Goal: Ask a question: Seek information or help from site administrators or community

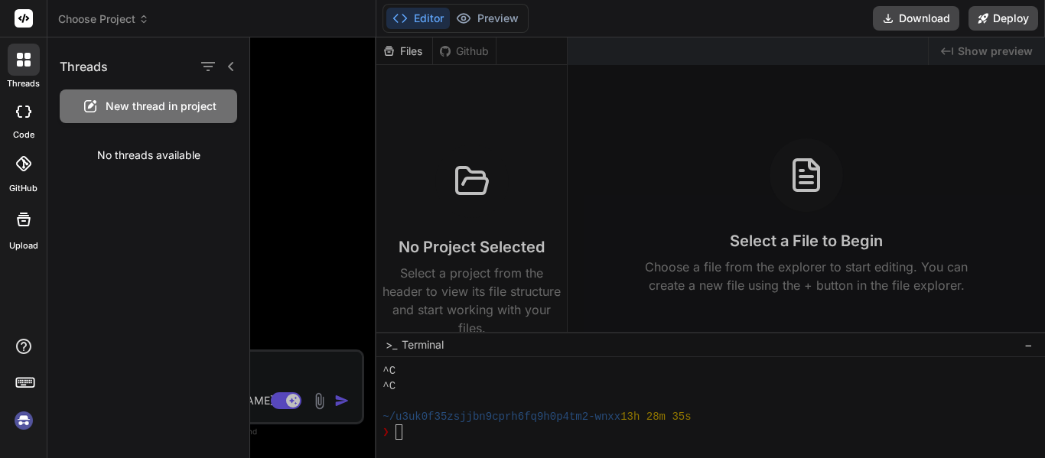
scroll to position [15299, 0]
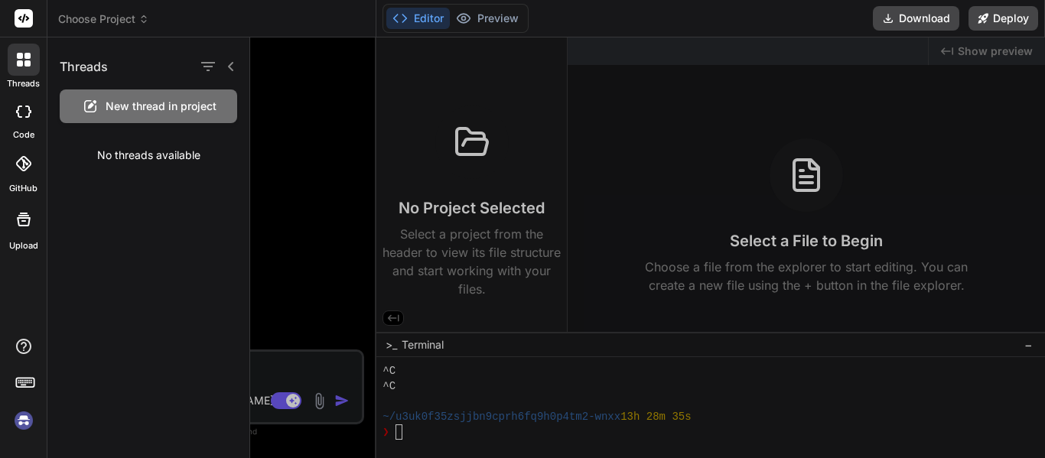
click at [302, 337] on div at bounding box center [647, 247] width 795 height 421
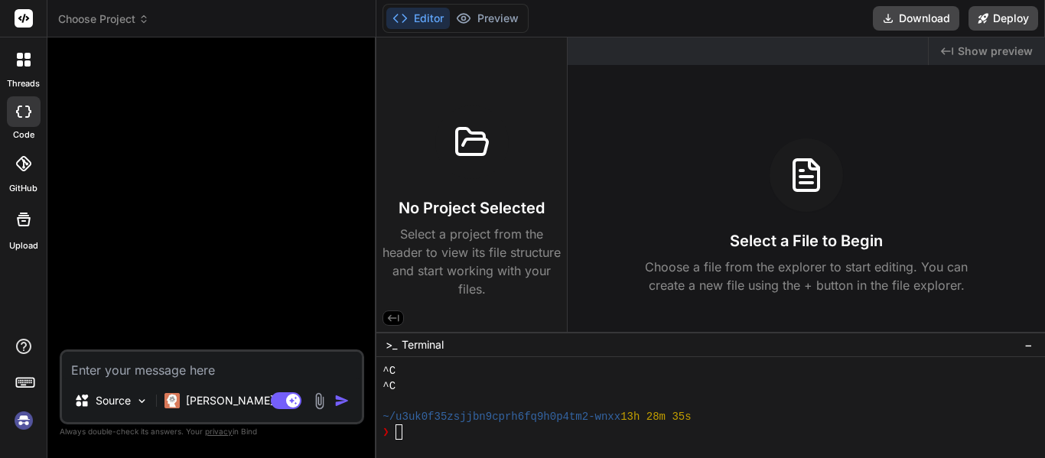
click at [150, 371] on textarea at bounding box center [212, 366] width 300 height 28
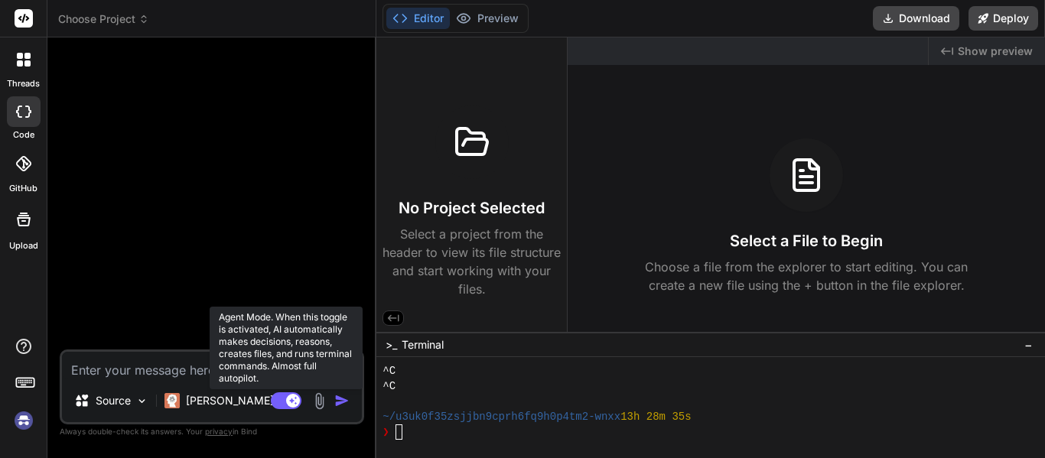
click at [290, 401] on rect at bounding box center [293, 401] width 14 height 14
type textarea "x"
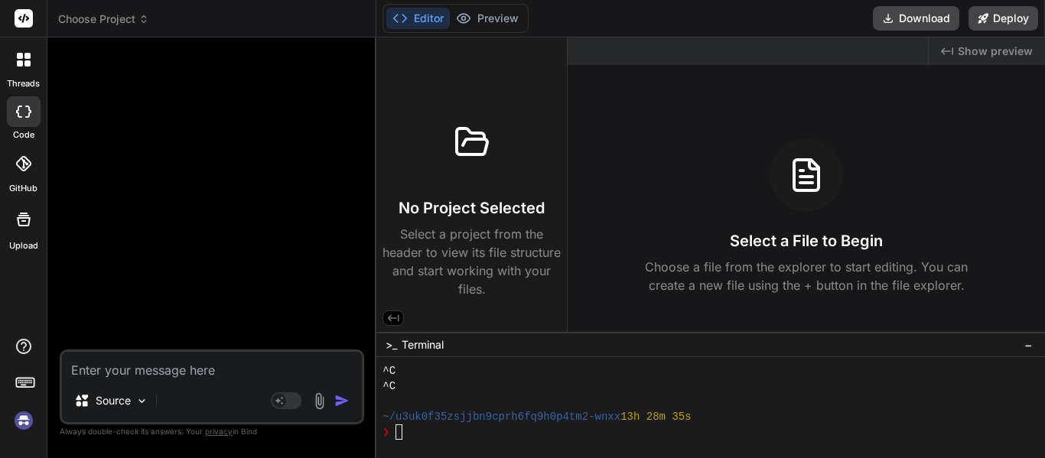
click at [164, 378] on textarea at bounding box center [212, 366] width 300 height 28
type textarea "M"
type textarea "x"
type textarea "Make"
type textarea "x"
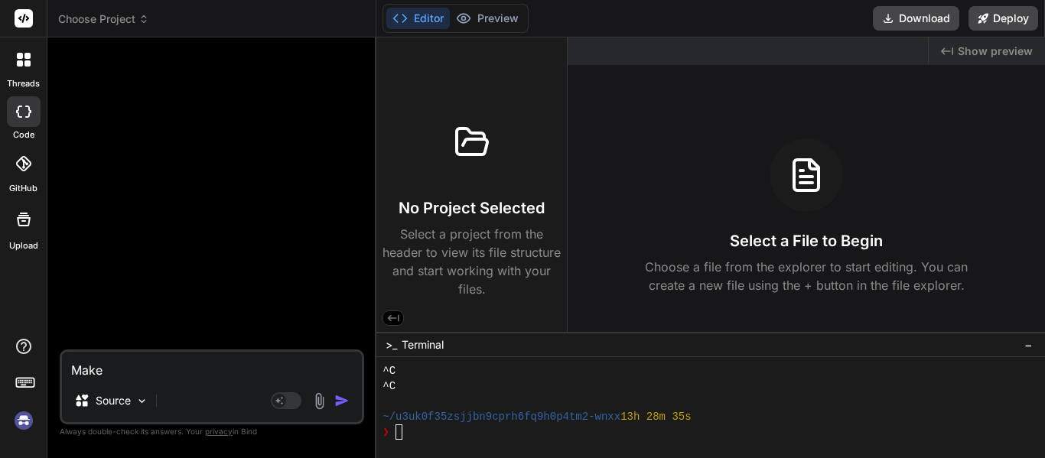
type textarea "Make"
type textarea "x"
type textarea "Make m"
type textarea "x"
type textarea "Make me"
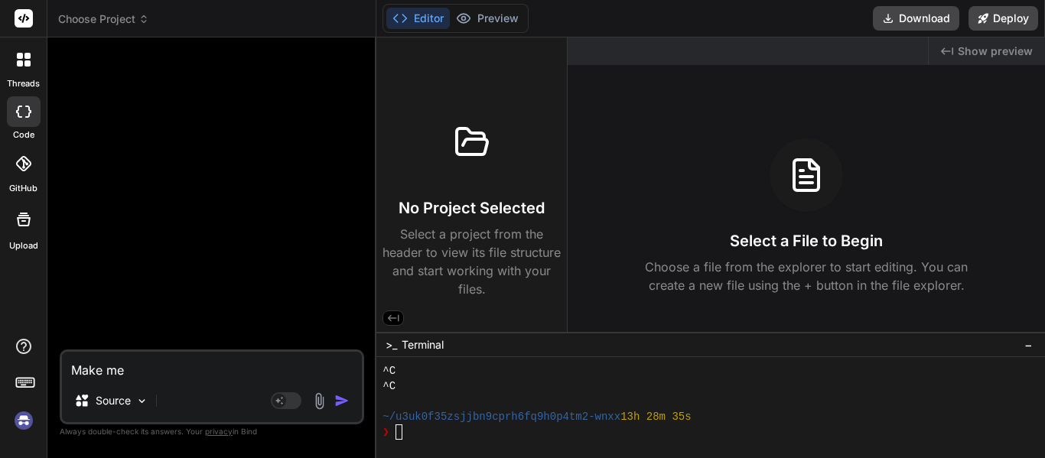
type textarea "x"
type textarea "Make me"
type textarea "x"
type textarea "Make me"
type textarea "x"
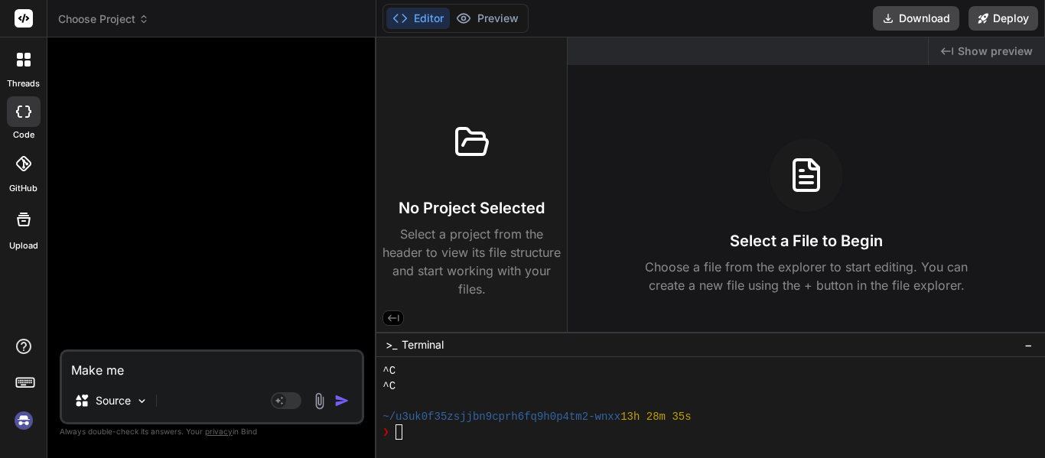
type textarea "Make me,"
type textarea "x"
type textarea "Make me,"
type textarea "x"
type textarea "Make me, n"
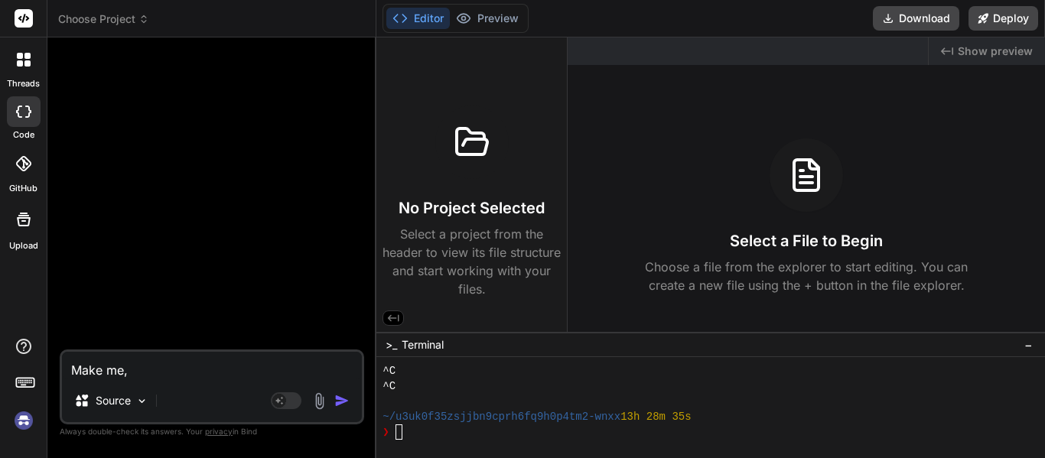
type textarea "x"
type textarea "Make me, no"
type textarea "x"
type textarea "Make me, not"
type textarea "x"
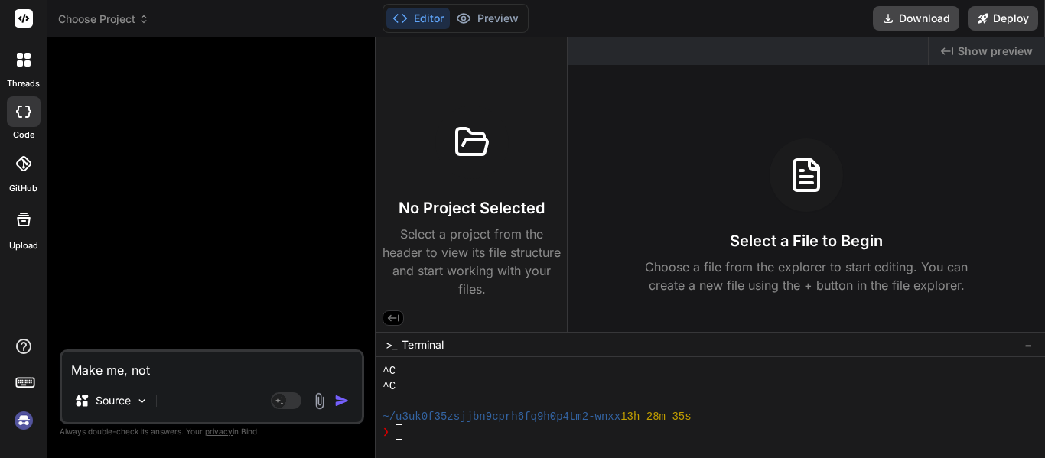
type textarea "Make me, not"
type textarea "x"
type textarea "Make me, not t"
type textarea "x"
type textarea "Make me, not th"
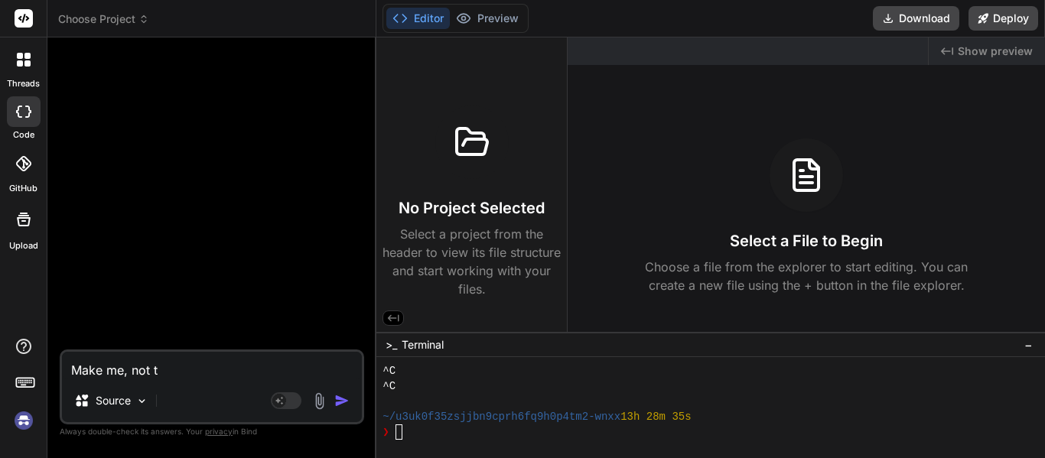
type textarea "x"
type textarea "Make me, not the e"
type textarea "x"
type textarea "Make me, not the eu"
type textarea "x"
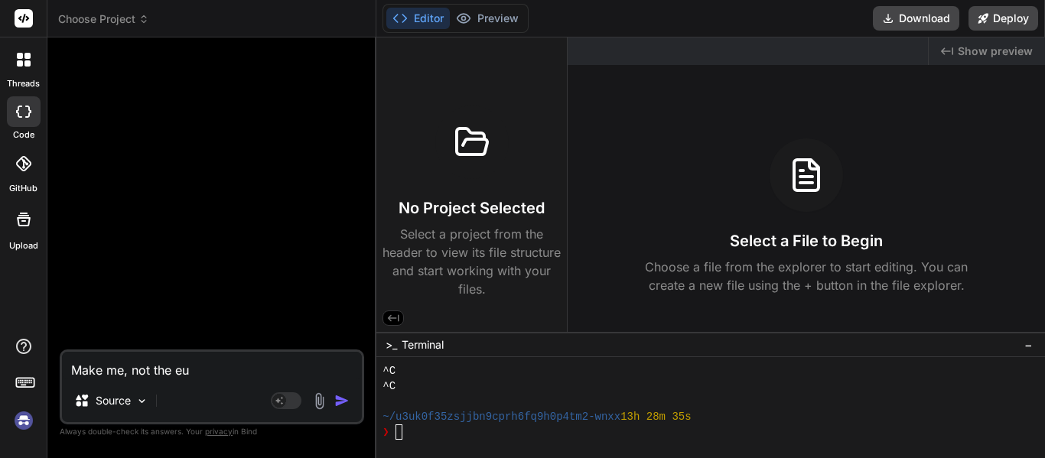
type textarea "Make me, not the e"
type textarea "x"
type textarea "Make me, not the"
type textarea "x"
type textarea "Make me, not the i"
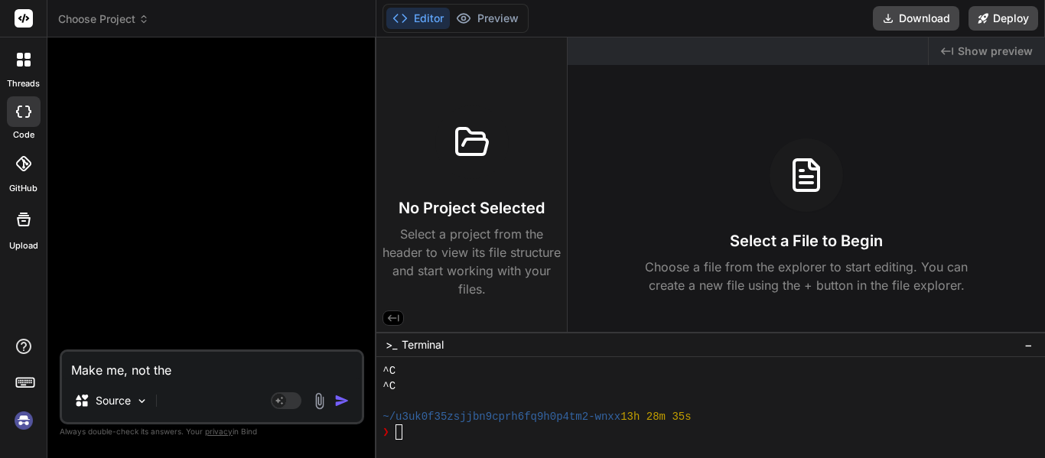
type textarea "x"
type textarea "Make me, not the in"
type textarea "x"
type textarea "Make me, not the ind"
type textarea "x"
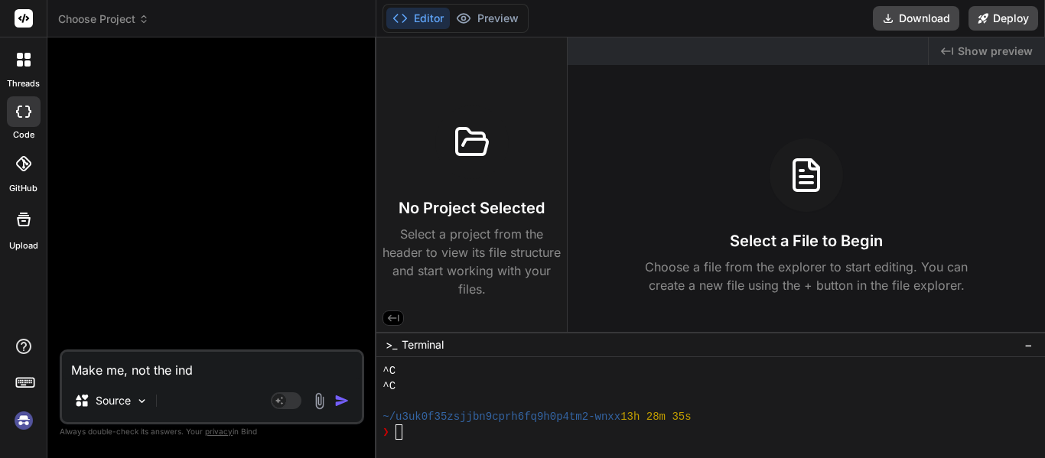
type textarea "Make me, not the inde"
type textarea "x"
type textarea "Make me, not the index"
type textarea "x"
type textarea "Make me, not the index."
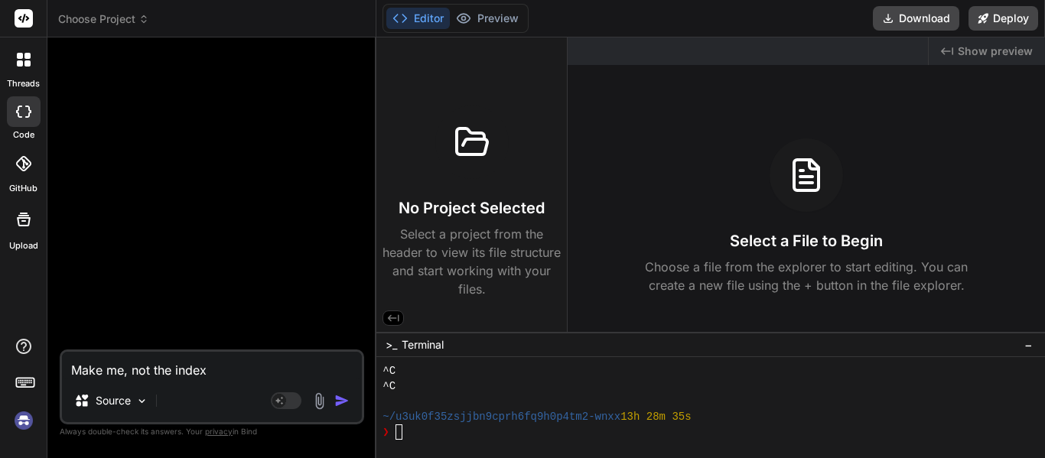
type textarea "x"
type textarea "Make me, not the index.h"
type textarea "x"
type textarea "Make me, not the index.ht"
type textarea "x"
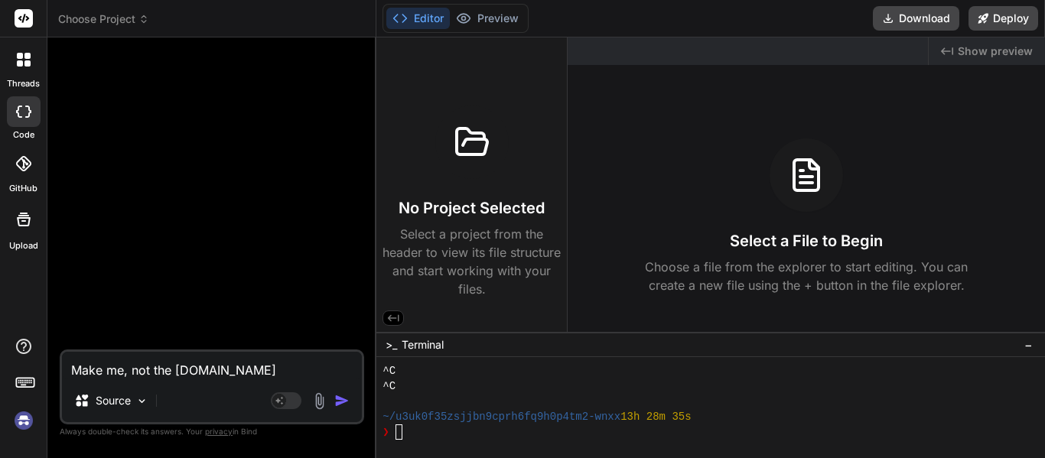
type textarea "Make me, not the index.htm"
type textarea "x"
type textarea "Make me, not the index.html"
type textarea "x"
type textarea "Make me, not the index.html,"
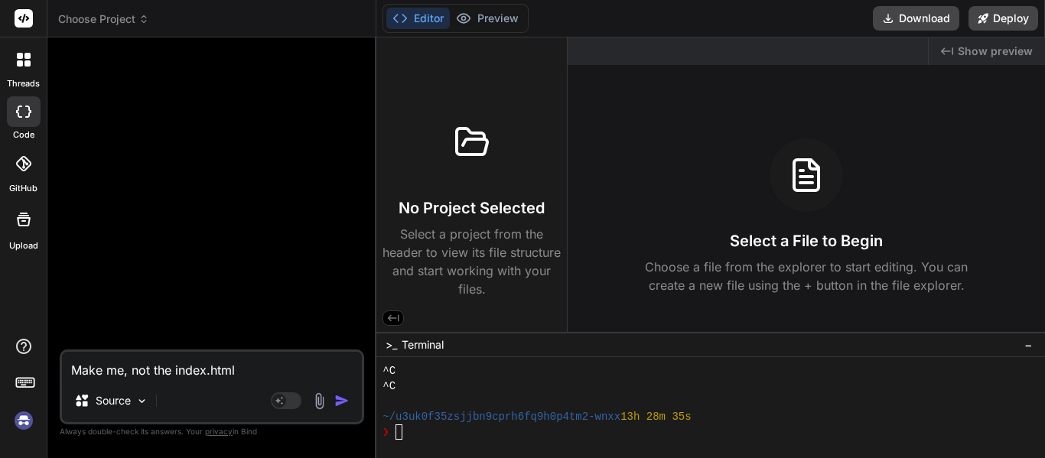
type textarea "x"
type textarea "Make me, not the index.html,"
type textarea "x"
type textarea "Make me, not the index.html, b"
type textarea "x"
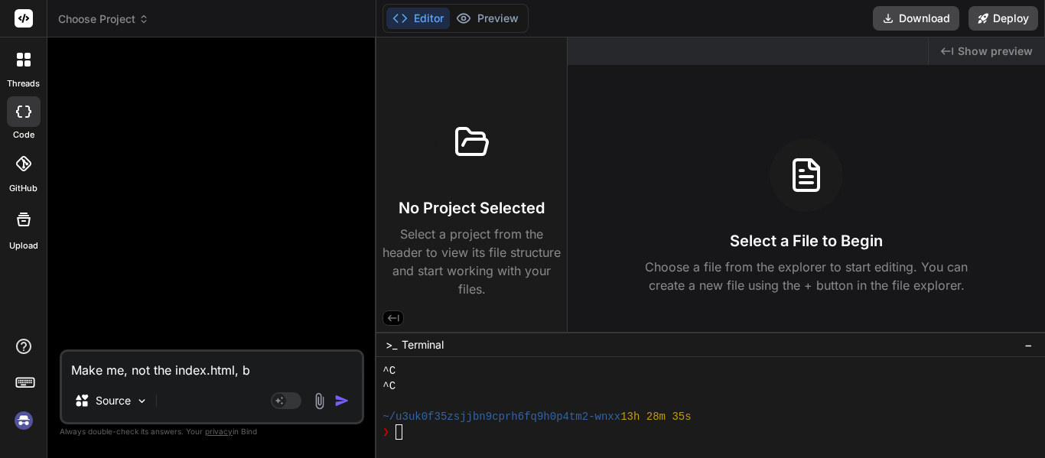
type textarea "Make me, not the index.html, bu"
type textarea "x"
type textarea "Make me, not the index.html, but"
type textarea "x"
type textarea "Make me, not the index.html, but"
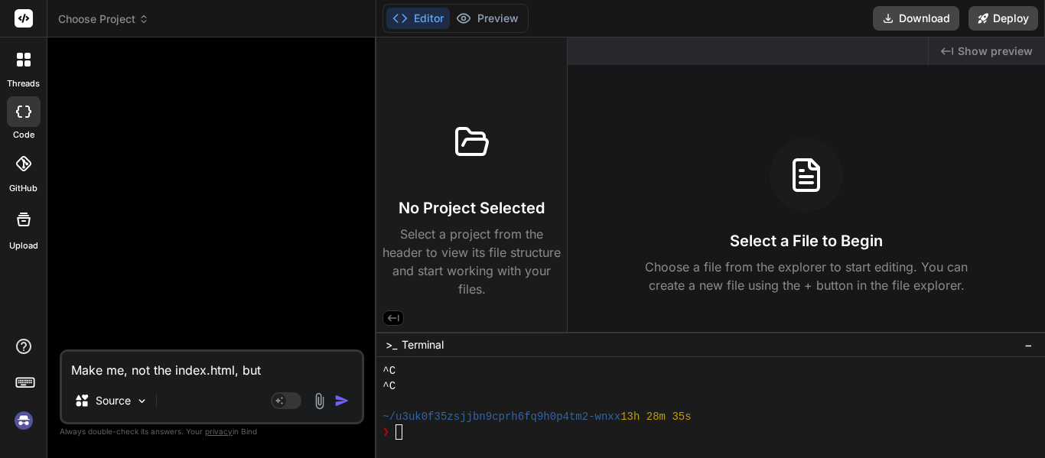
type textarea "x"
type textarea "Make me, not the index.html, but t"
type textarea "x"
type textarea "Make me, not the index.html, but th"
type textarea "x"
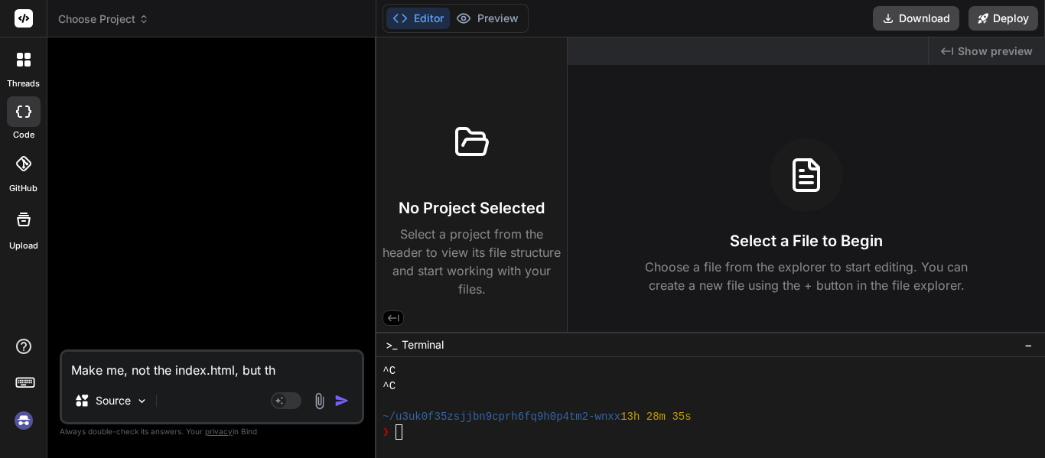
type textarea "Make me, not the index.html, but the"
type textarea "x"
type textarea "Make me, not the index.html, but the"
type textarea "x"
type textarea "Make me, not the index.html, but the p"
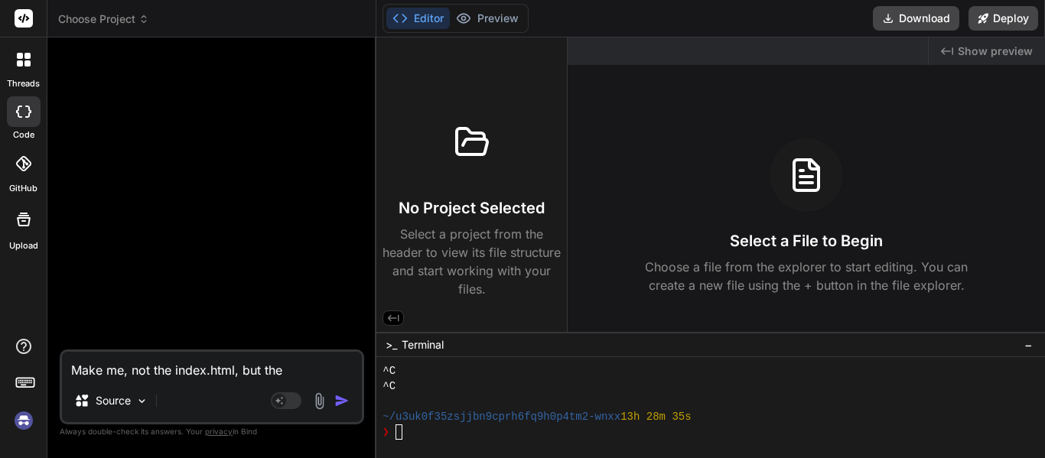
type textarea "x"
type textarea "Make me, not the index.html, but the pr"
type textarea "x"
type textarea "Make me, not the index.html, but the pro"
type textarea "x"
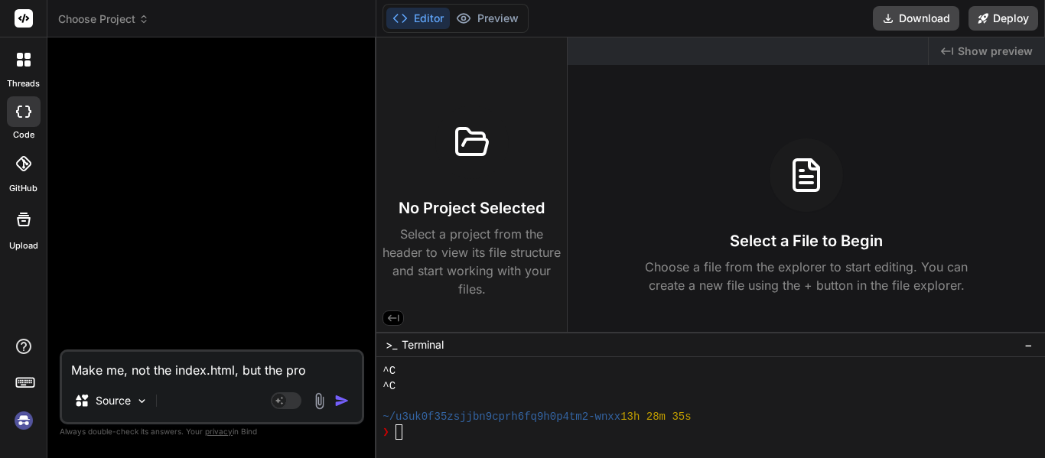
type textarea "Make me, not the index.html, but the proj"
type textarea "x"
type textarea "Make me, not the index.html, but the proje"
type textarea "x"
type textarea "Make me, not the index.html, but the projec"
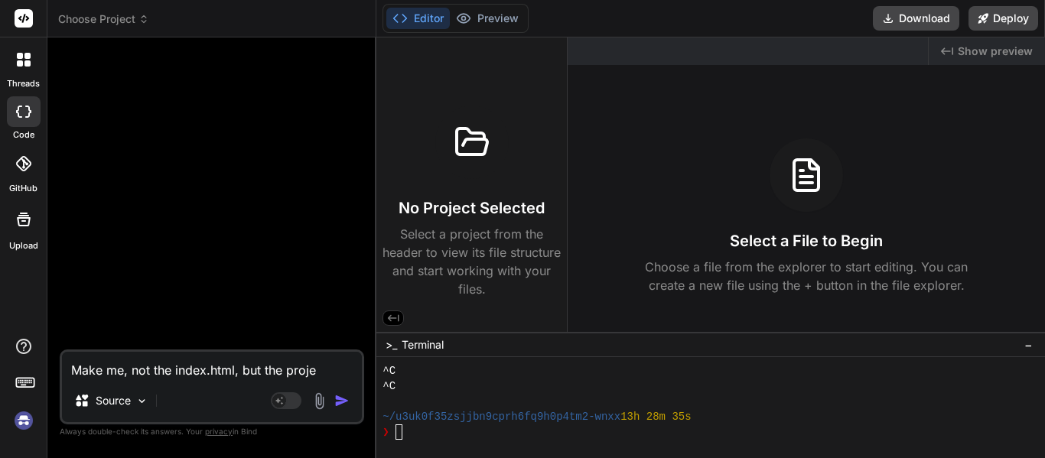
type textarea "x"
type textarea "Make me, not the index.html, but the project"
type textarea "x"
type textarea "Make me, not the index.html, but the project."
type textarea "x"
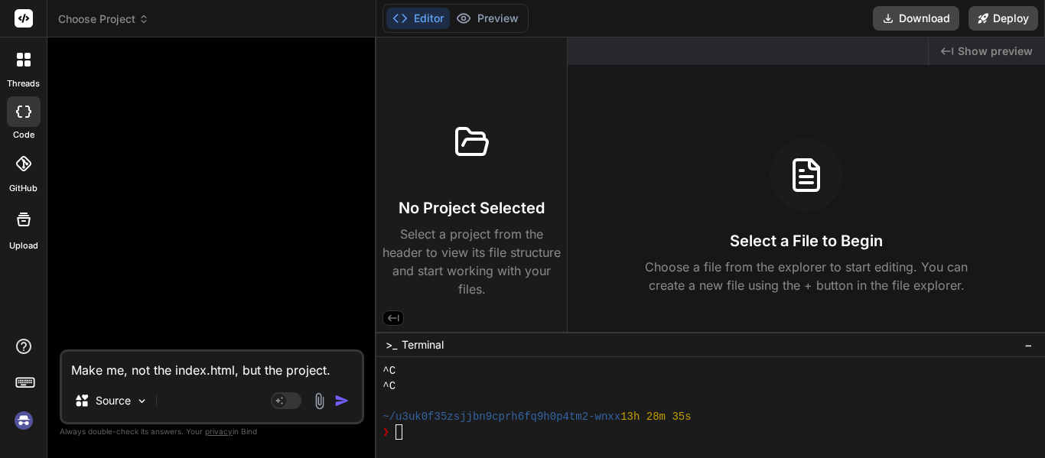
type textarea "Make me, not the index.html, but the project.h"
type textarea "x"
type textarea "Make me, not the index.html, but the project.ht"
type textarea "x"
type textarea "Make me, not the index.html, but the project.htm"
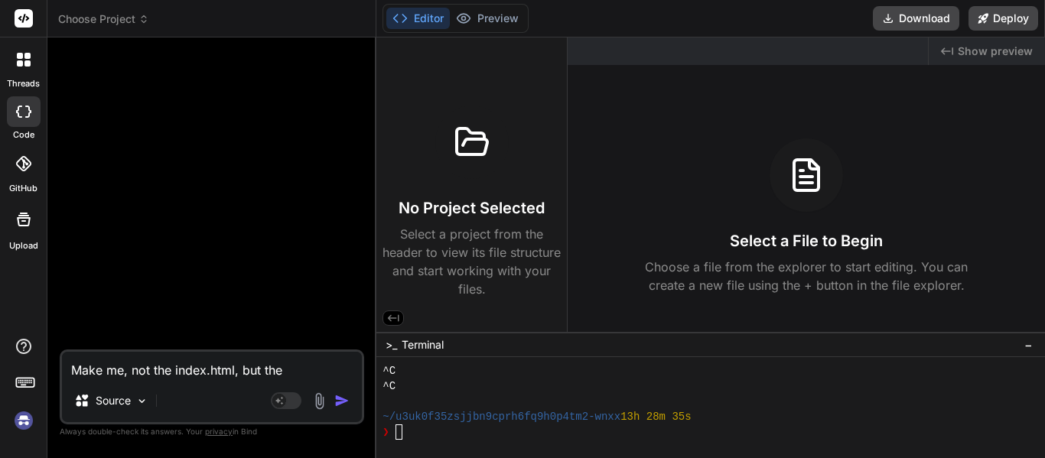
type textarea "x"
type textarea "Make me, not the index.html, but the project.html"
type textarea "x"
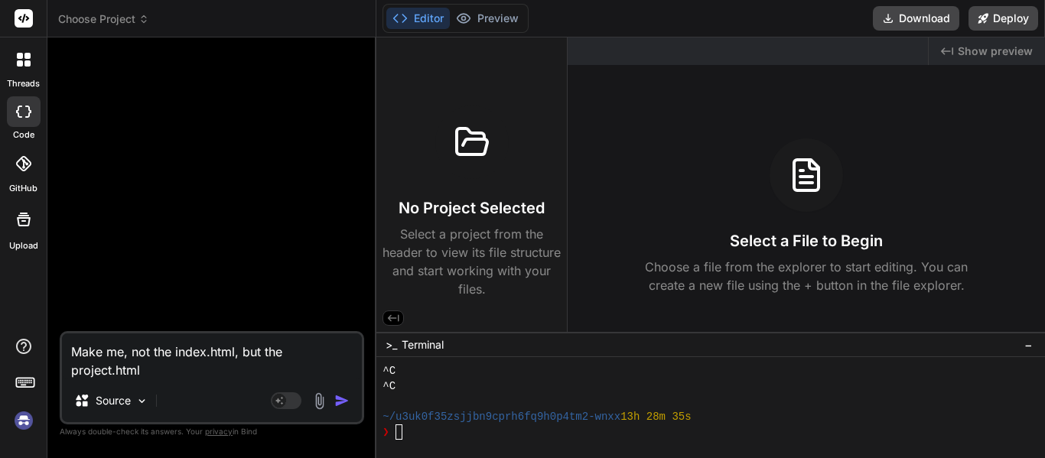
type textarea "Make me, not the index.html, but the project.html"
type textarea "x"
type textarea "Make me, not the index.html, but the project.html f"
type textarea "x"
type textarea "Make me, not the index.html, but the project.html fo"
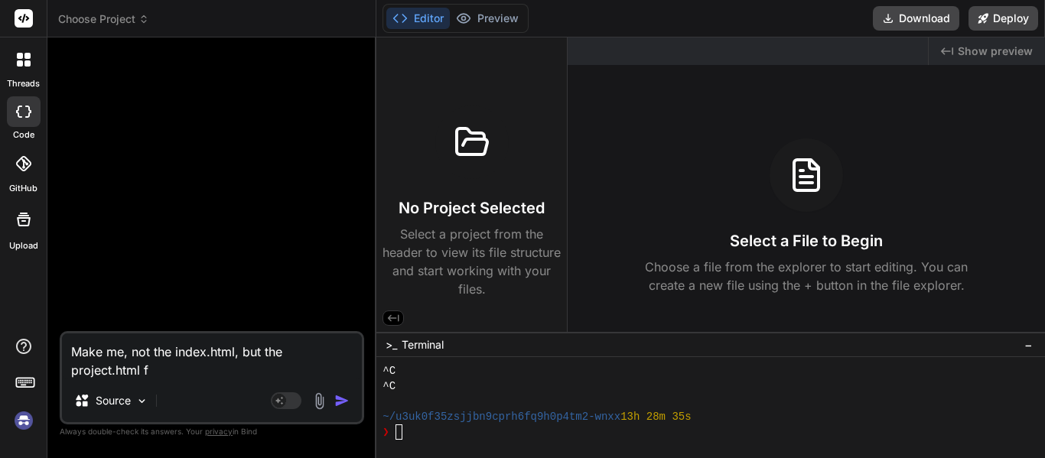
type textarea "x"
type textarea "Make me, not the index.html, but the project.html for"
type textarea "x"
type textarea "Make me, not the index.html, but the project.html for"
type textarea "x"
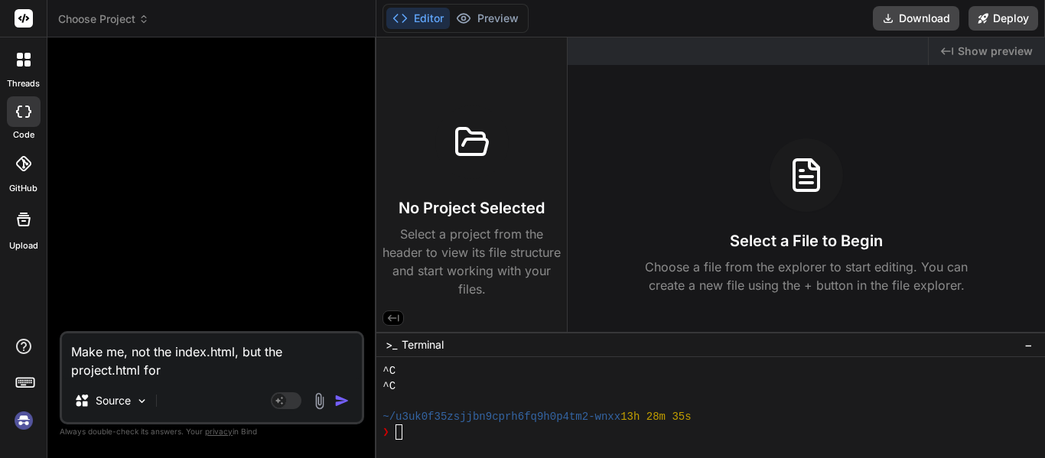
type textarea "Make me, not the index.html, but the project.html for a"
type textarea "x"
type textarea "Make me, not the index.html, but the project.html for a"
type textarea "x"
type textarea "Make me, not the index.html, but the project.html for a"
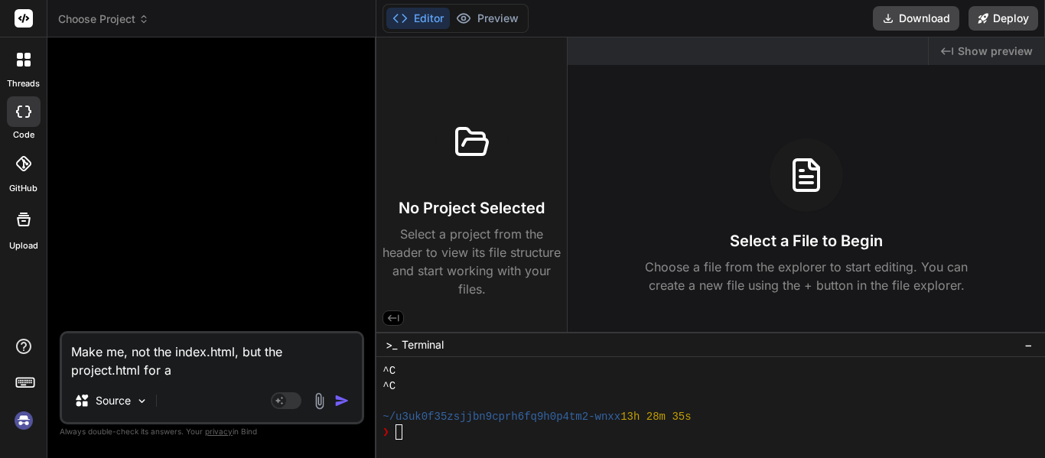
type textarea "x"
type textarea "Make me, not the index.html, but the project.html for"
type textarea "x"
type textarea "Make me, not the index.html, but the project.html for t"
type textarea "x"
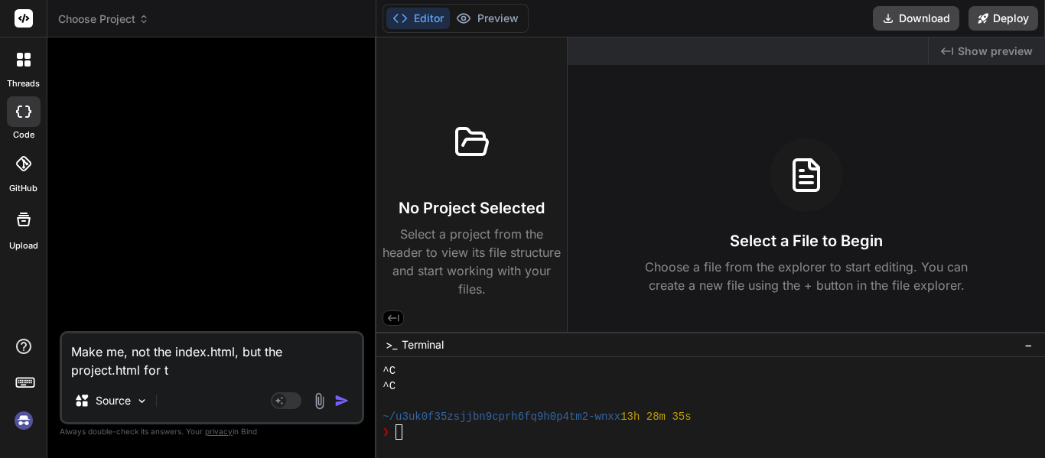
type textarea "Make me, not the index.html, but the project.html for th"
type textarea "x"
type textarea "Make me, not the index.html, but the project.html for the"
type textarea "x"
type textarea "Make me, not the index.html, but the project.html for the"
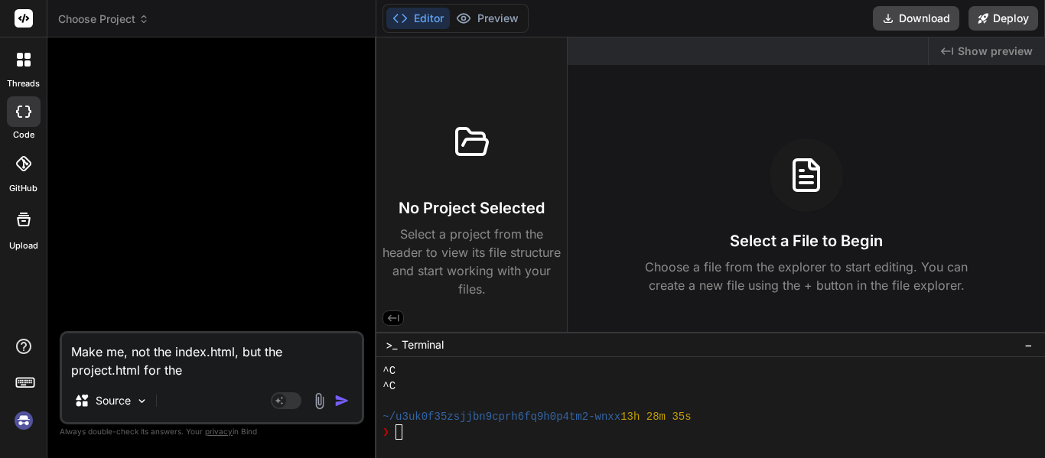
type textarea "x"
type textarea "Make me, not the index.html, but the project.html for the p"
type textarea "x"
type textarea "Make me, not the index.html, but the project.html for the pr"
type textarea "x"
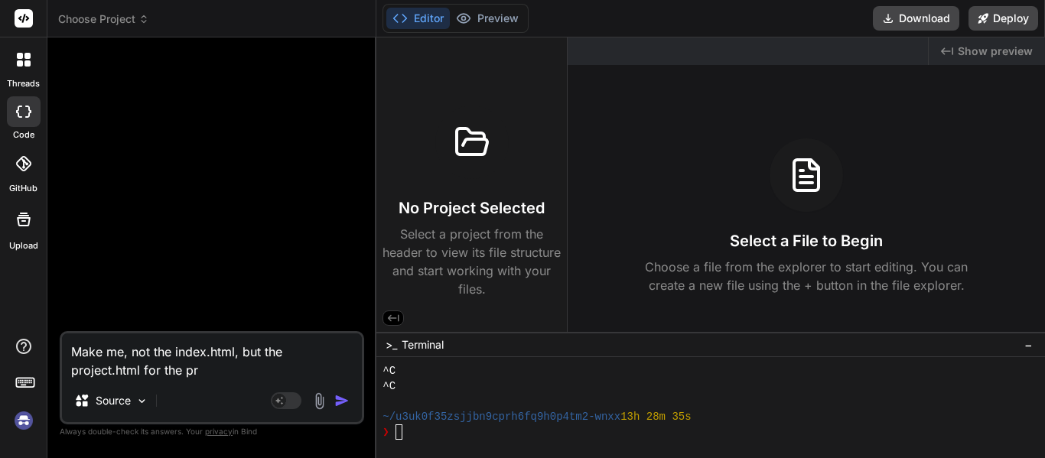
type textarea "Make me, not the index.html, but the project.html for the pro"
type textarea "x"
type textarea "Make me, not the index.html, but the project.html for the proj"
type textarea "x"
type textarea "Make me, not the index.html, but the project.html for the proje"
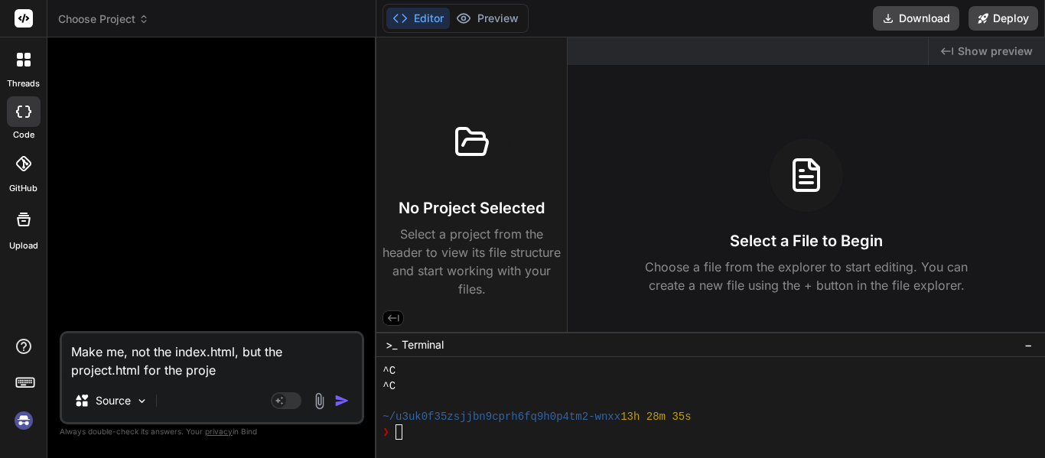
type textarea "x"
type textarea "Make me, not the index.html, but the project.html for the projec"
type textarea "x"
type textarea "Make me, not the index.html, but the project.html for the project"
type textarea "x"
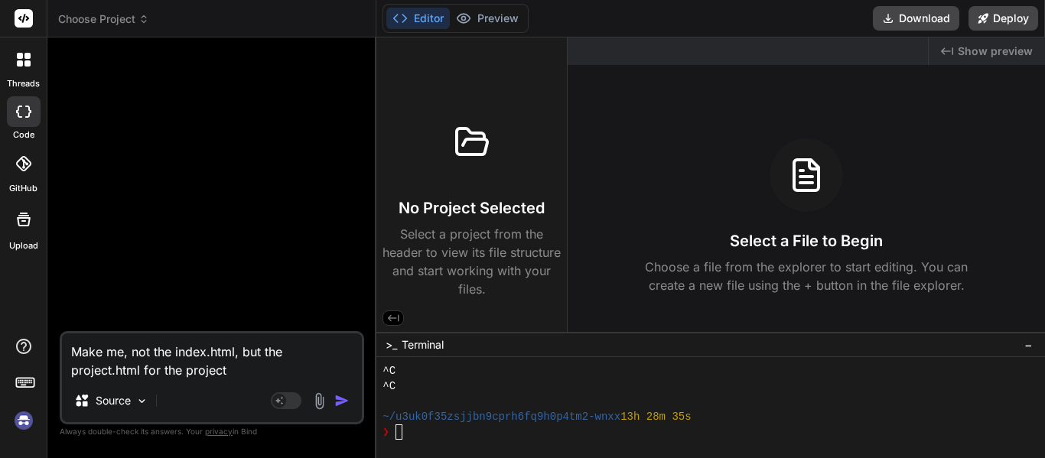
type textarea "Make me, not the index.html, but the project.html for the project"
type textarea "x"
type textarea "Make me, not the index.html, but the project.html for the project p"
type textarea "x"
type textarea "Make me, not the index.html, but the project.html for the project pa"
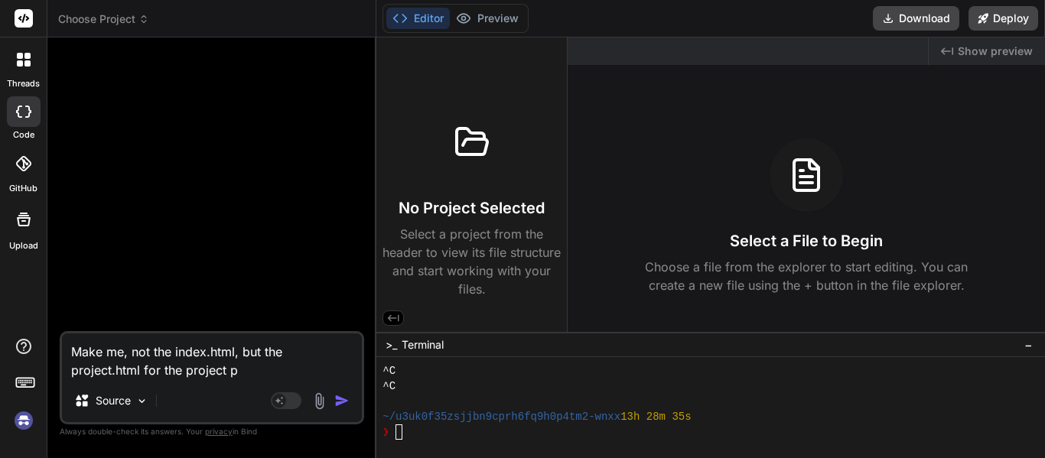
type textarea "x"
type textarea "Make me, not the index.html, but the project.html for the project pag"
type textarea "x"
type textarea "Make me, not the index.html, but the project.html for the project page"
type textarea "x"
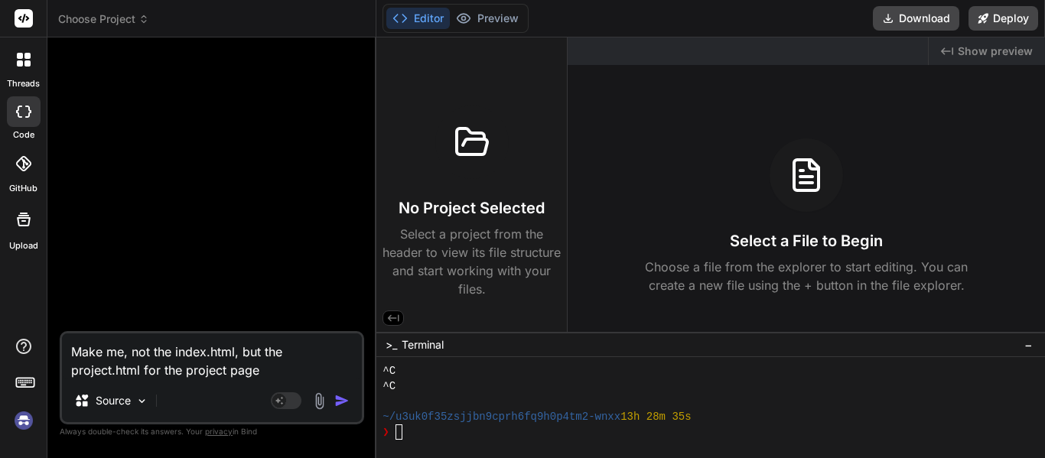
type textarea "x"
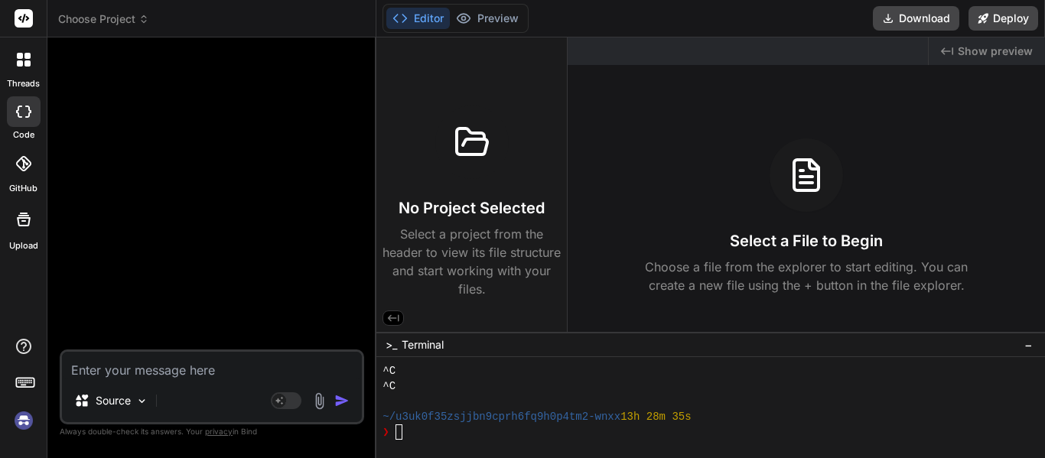
type textarea "M"
type textarea "x"
type textarea "Ma"
type textarea "x"
type textarea "Mak"
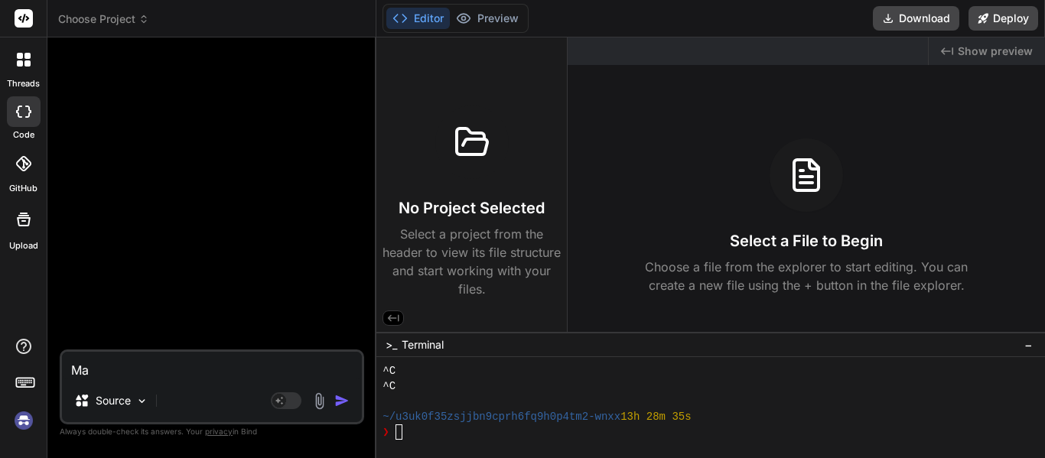
type textarea "x"
type textarea "Make"
type textarea "x"
type textarea "Make"
type textarea "x"
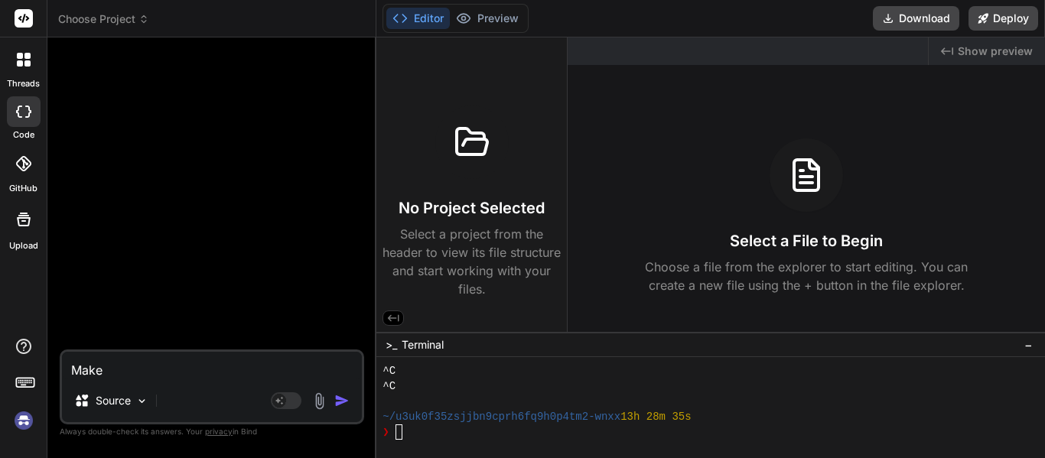
type textarea "Make m"
type textarea "x"
type textarea "Make me"
type textarea "x"
type textarea "Make me"
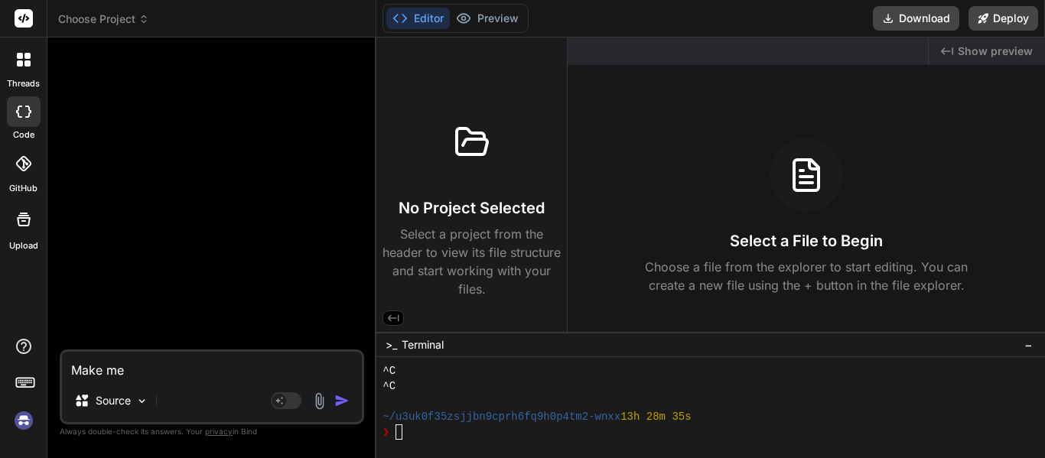
type textarea "x"
type textarea "Make me t"
type textarea "x"
type textarea "Make me th"
type textarea "x"
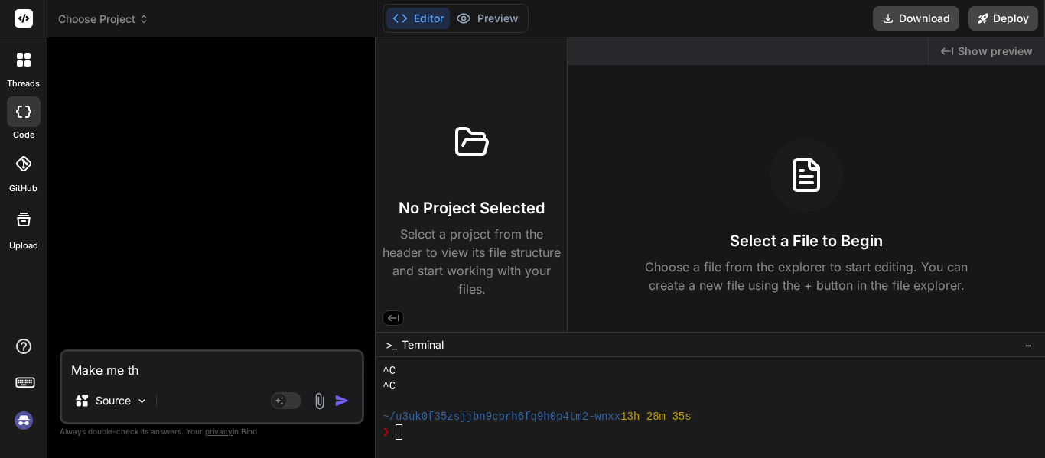
type textarea "Make me the"
type textarea "x"
type textarea "Make me the"
type textarea "x"
type textarea "Make me the p"
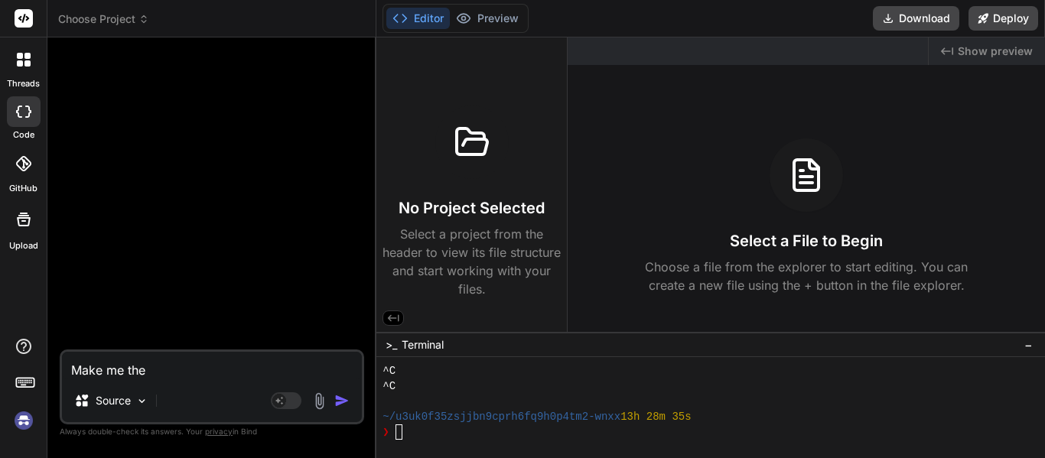
type textarea "x"
type textarea "Make me the pr"
type textarea "x"
type textarea "Make me the pro"
type textarea "x"
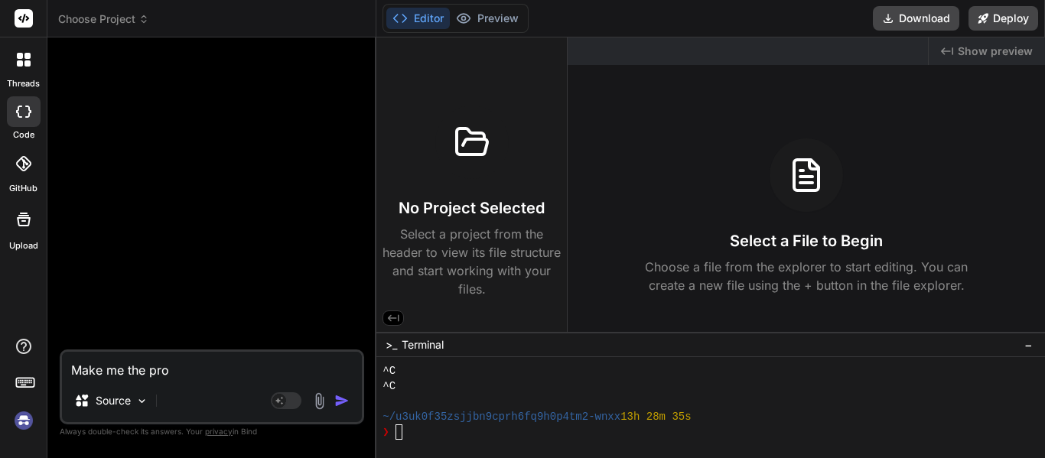
type textarea "Make me the proj"
type textarea "x"
type textarea "Make me the proje"
type textarea "x"
type textarea "Make me the projec"
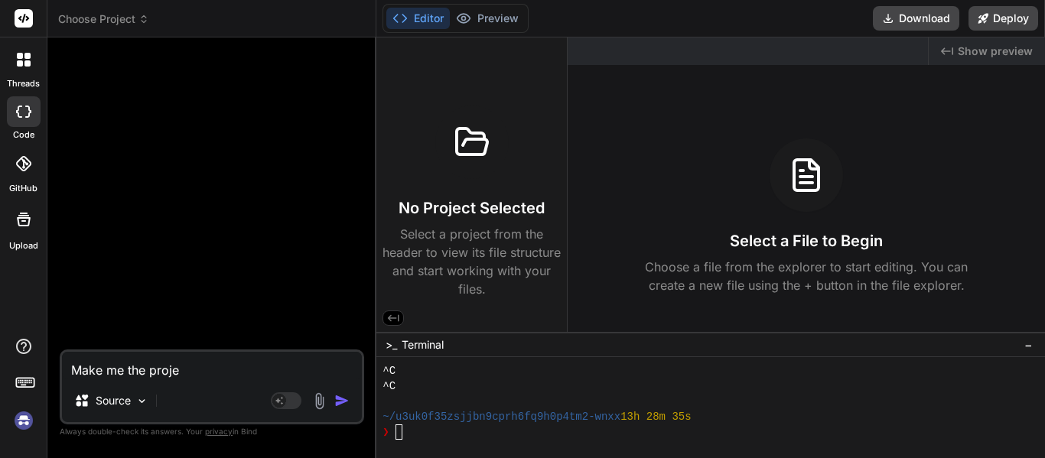
type textarea "x"
type textarea "Make me the project"
type textarea "x"
type textarea "Make me the project"
type textarea "x"
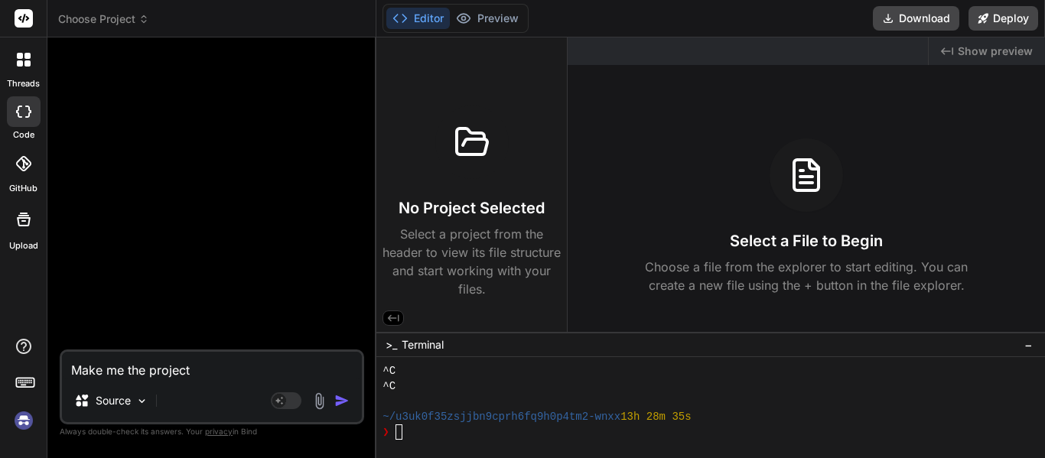
type textarea "Make me the project p"
type textarea "x"
type textarea "Make me the project pa"
type textarea "x"
type textarea "Make me the project pag"
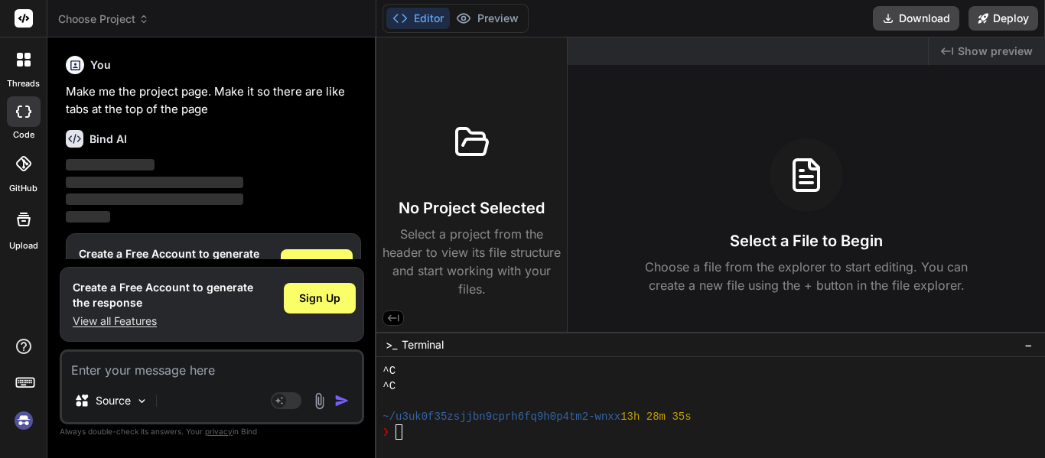
scroll to position [57, 0]
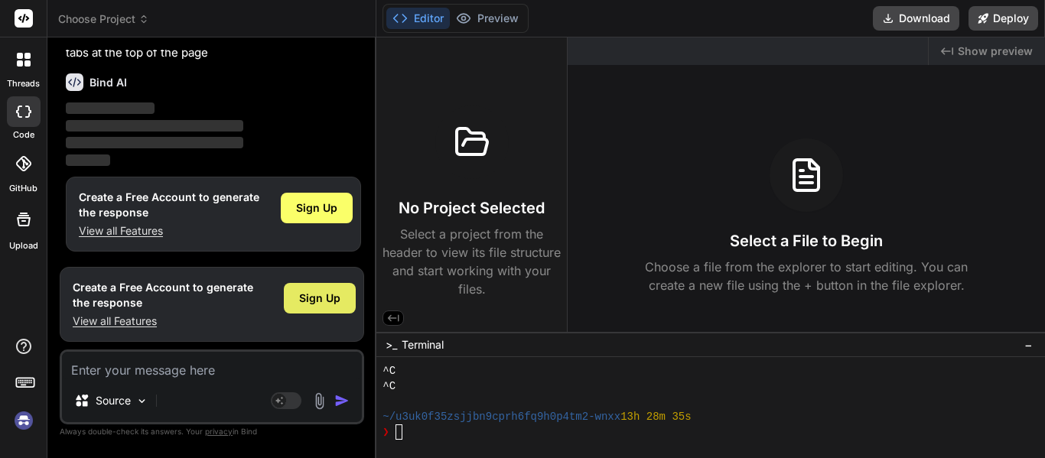
click at [329, 304] on span "Sign Up" at bounding box center [319, 298] width 41 height 15
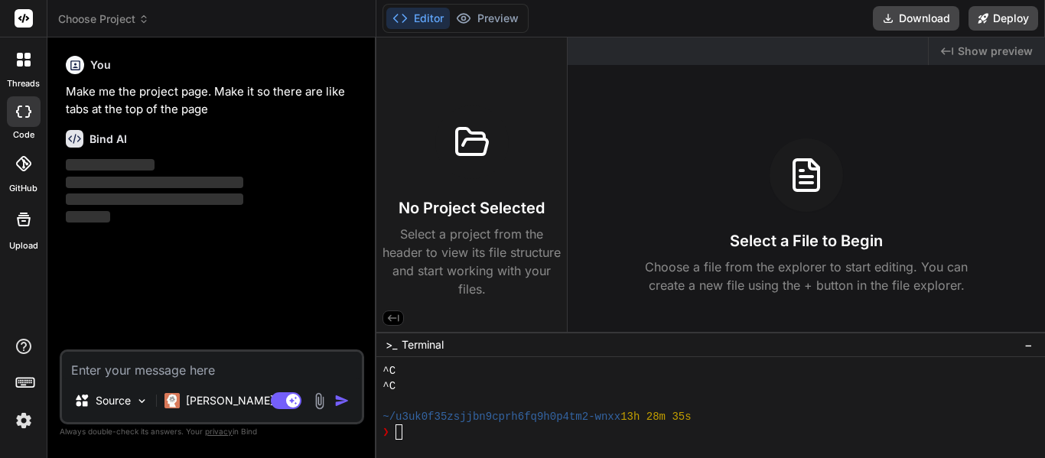
scroll to position [0, 0]
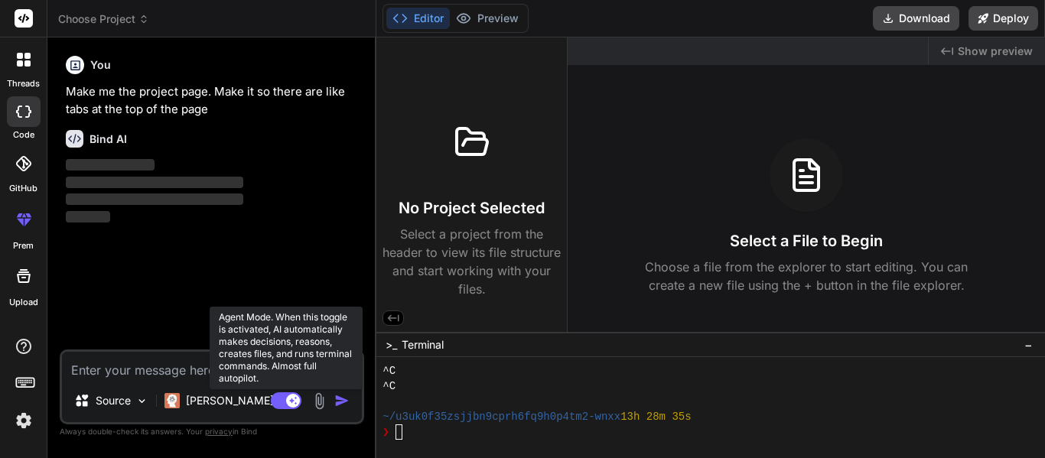
click at [287, 408] on rect at bounding box center [286, 400] width 31 height 17
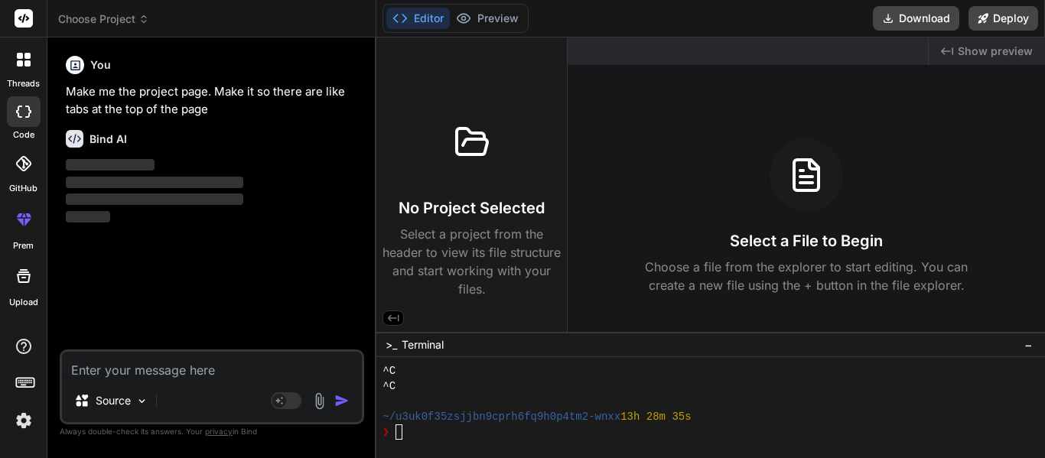
click at [0, 67] on div "threads" at bounding box center [23, 63] width 47 height 53
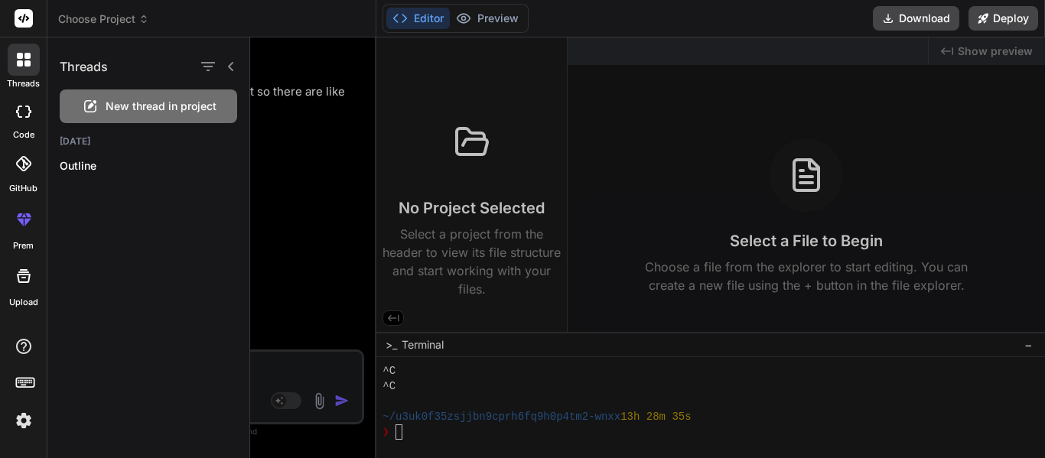
click at [341, 135] on div at bounding box center [647, 247] width 795 height 421
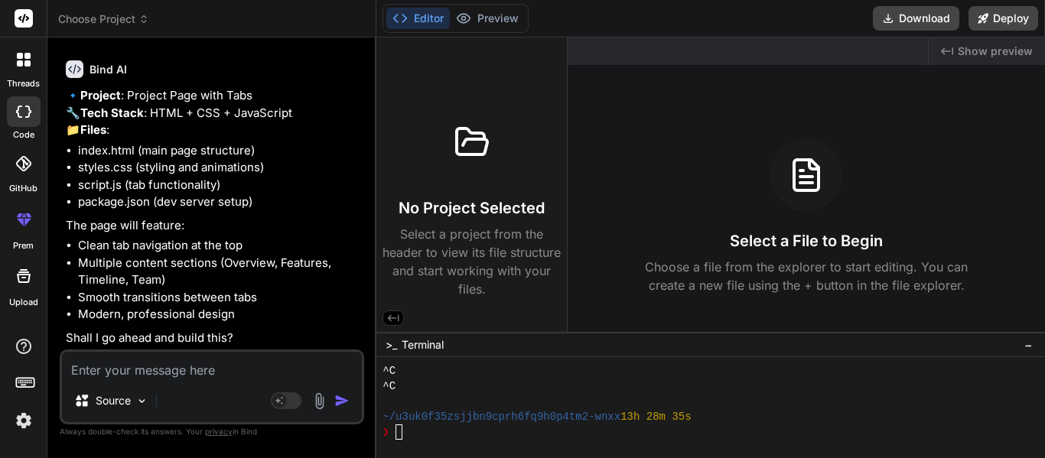
scroll to position [104, 0]
click at [177, 381] on div "Source Agent Mode. When this toggle is activated, AI automatically makes decisi…" at bounding box center [212, 387] width 304 height 75
click at [178, 373] on textarea at bounding box center [212, 366] width 300 height 28
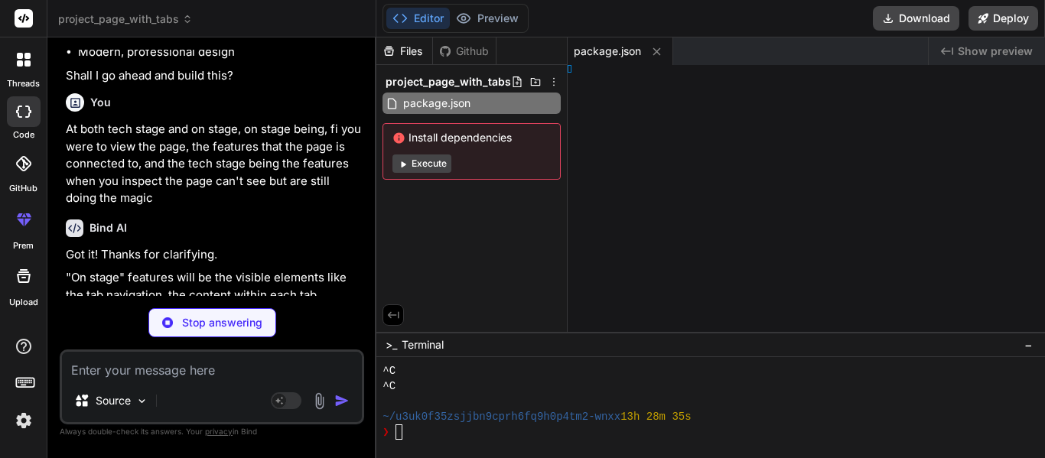
scroll to position [0, 0]
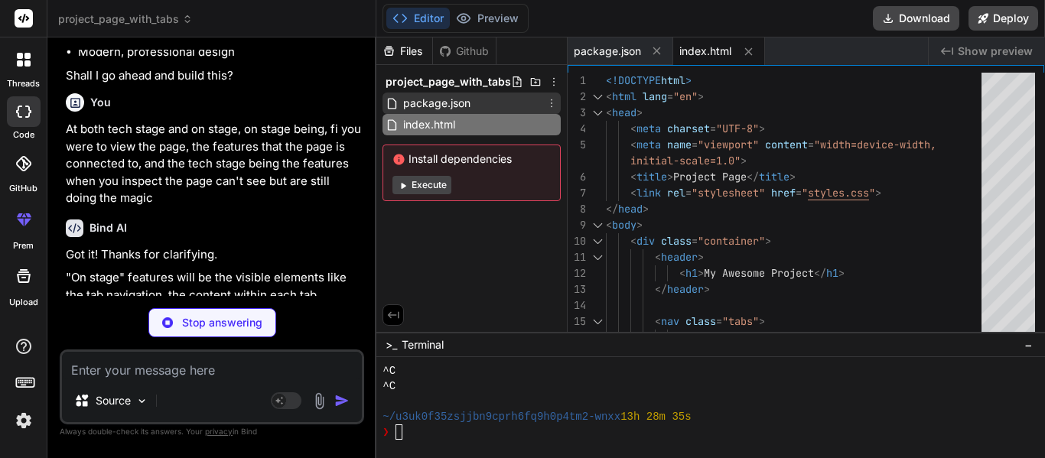
click at [452, 106] on span "package.json" at bounding box center [437, 103] width 70 height 18
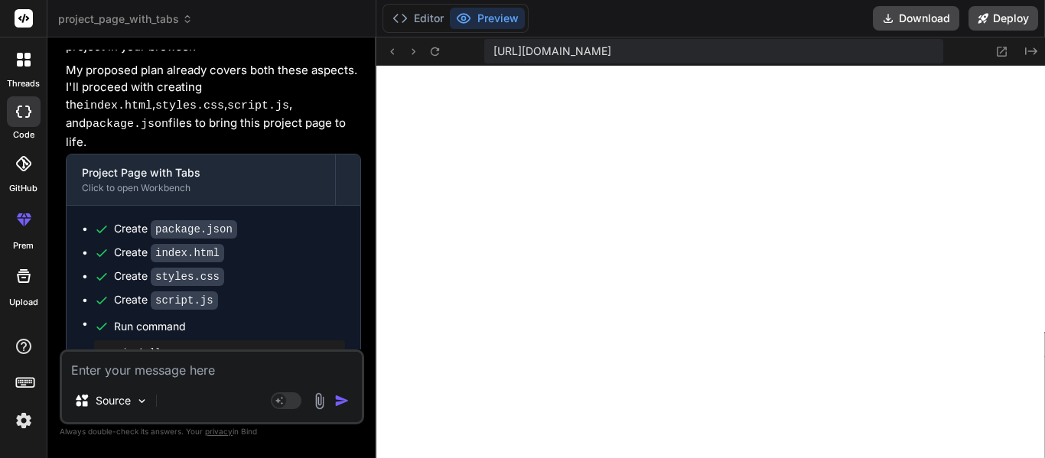
scroll to position [812, 0]
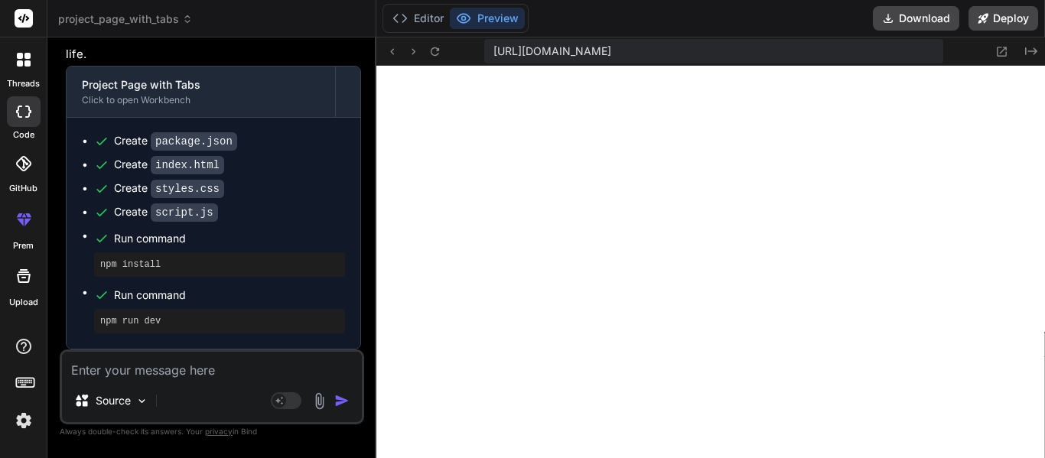
click at [212, 368] on textarea at bounding box center [212, 366] width 300 height 28
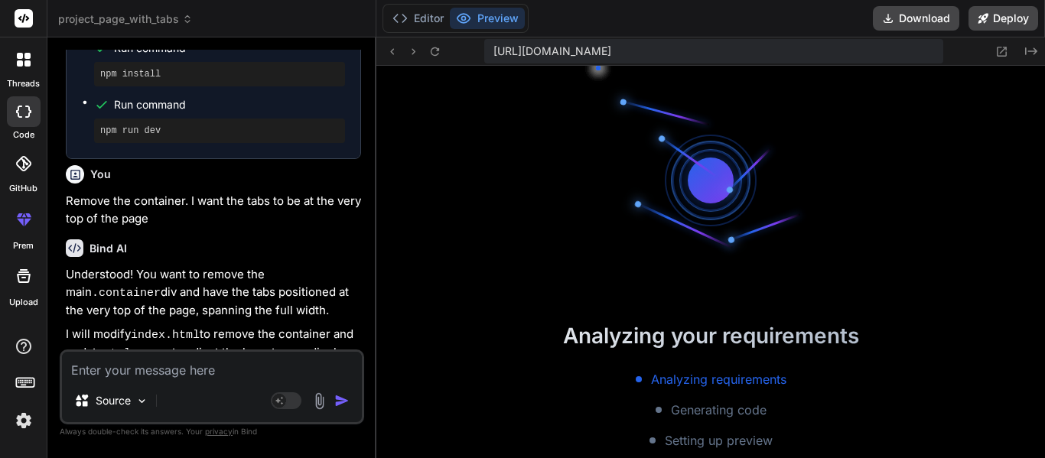
scroll to position [1287, 0]
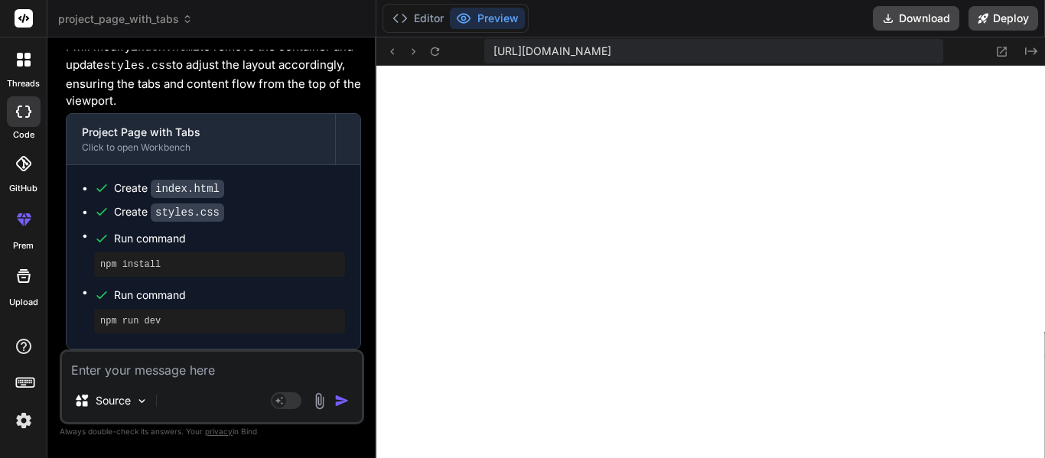
click at [245, 386] on div "Source" at bounding box center [212, 404] width 300 height 37
click at [211, 369] on textarea at bounding box center [212, 366] width 300 height 28
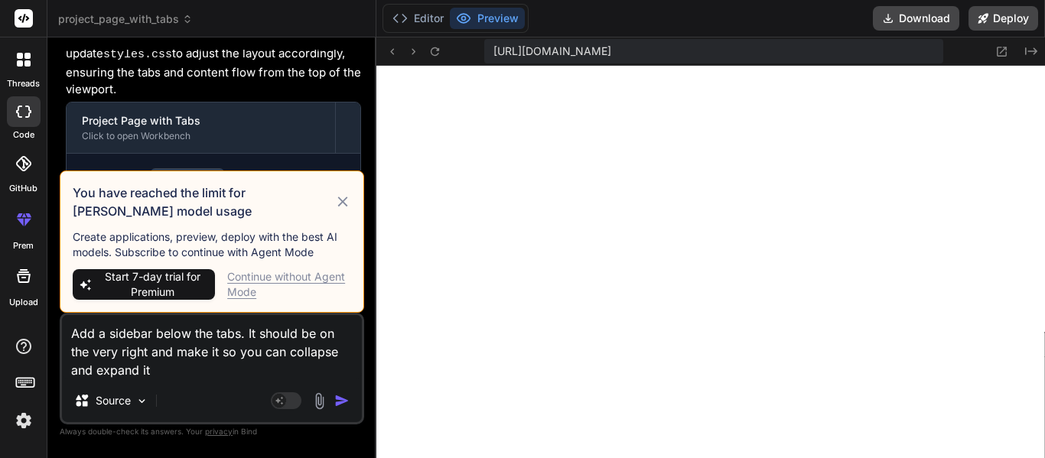
click at [310, 278] on div "Continue without Agent Mode" at bounding box center [289, 284] width 124 height 31
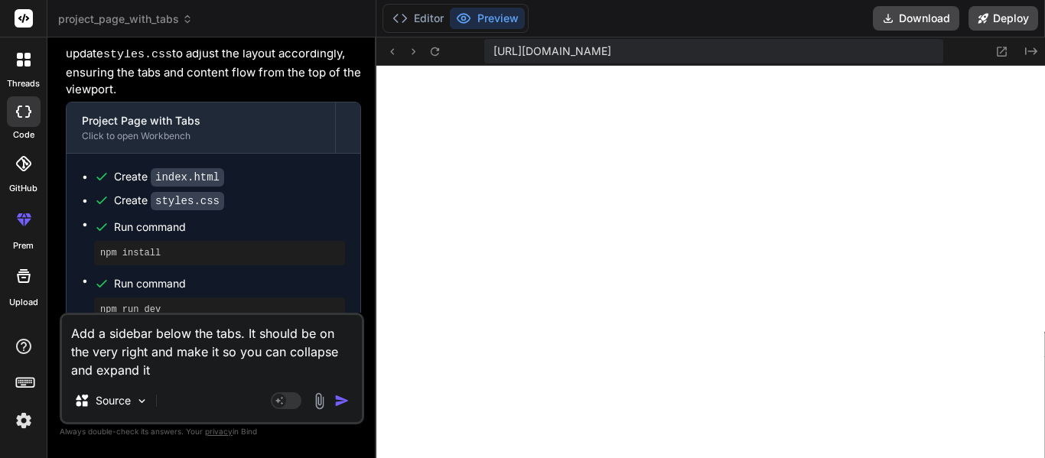
click at [220, 341] on textarea "Add a sidebar below the tabs. It should be on the very right and make it so you…" at bounding box center [212, 347] width 300 height 64
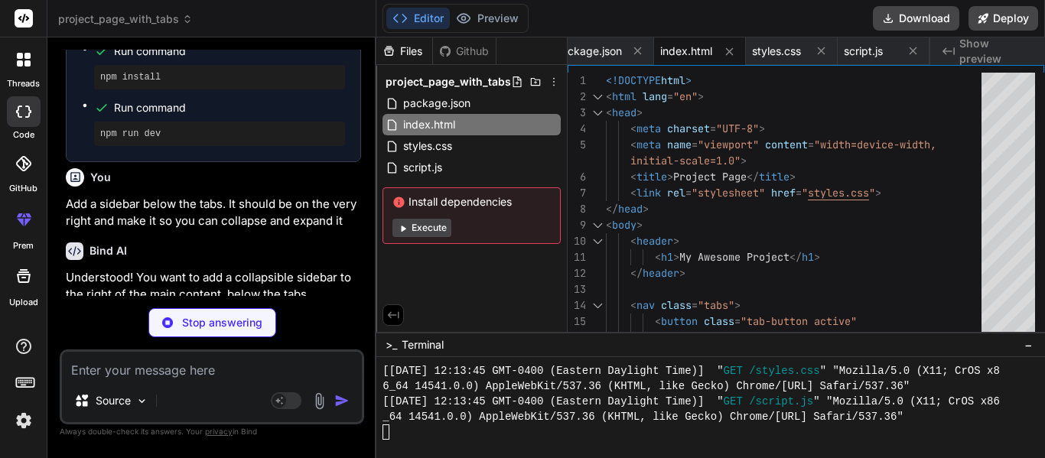
scroll to position [2273, 0]
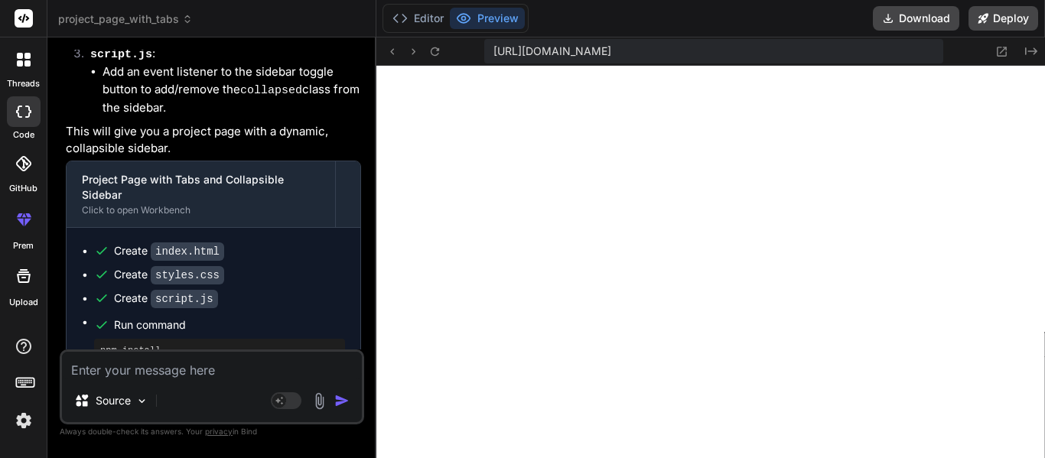
click at [176, 369] on textarea at bounding box center [212, 366] width 300 height 28
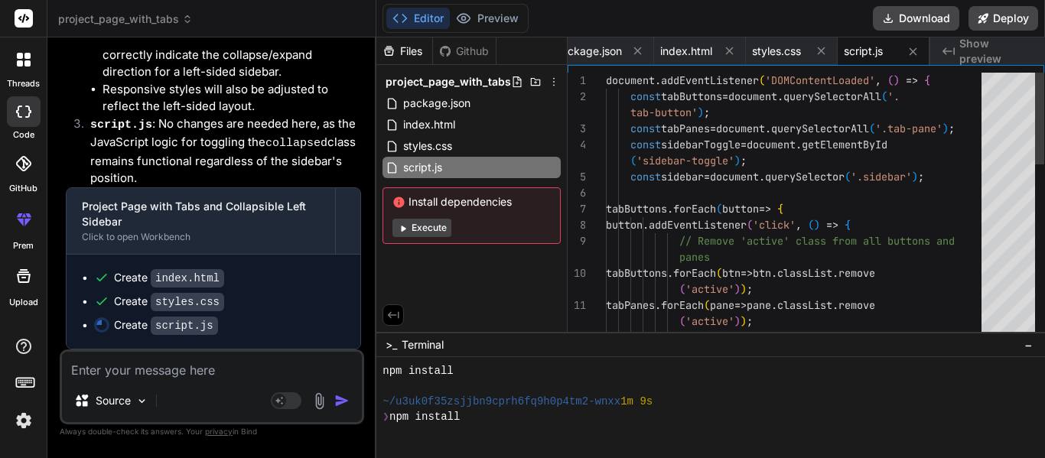
scroll to position [3088, 0]
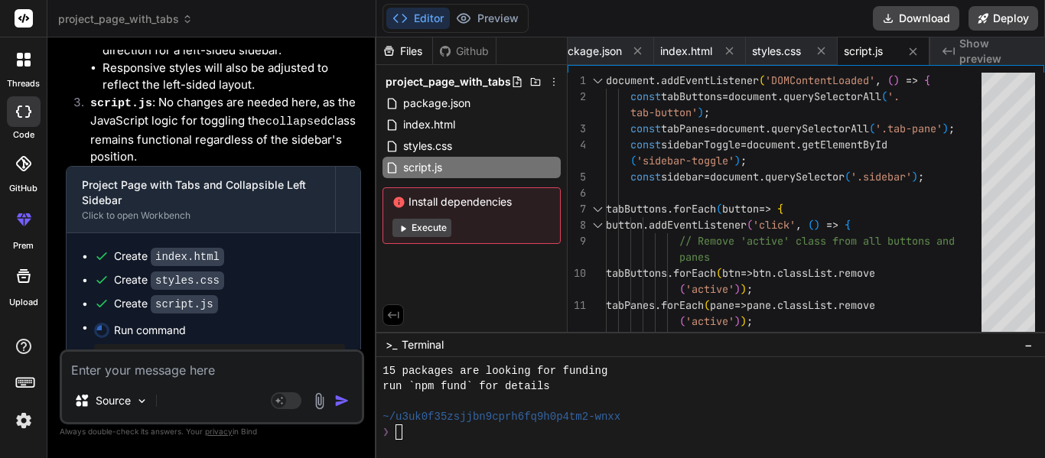
click at [24, 69] on div at bounding box center [24, 60] width 32 height 32
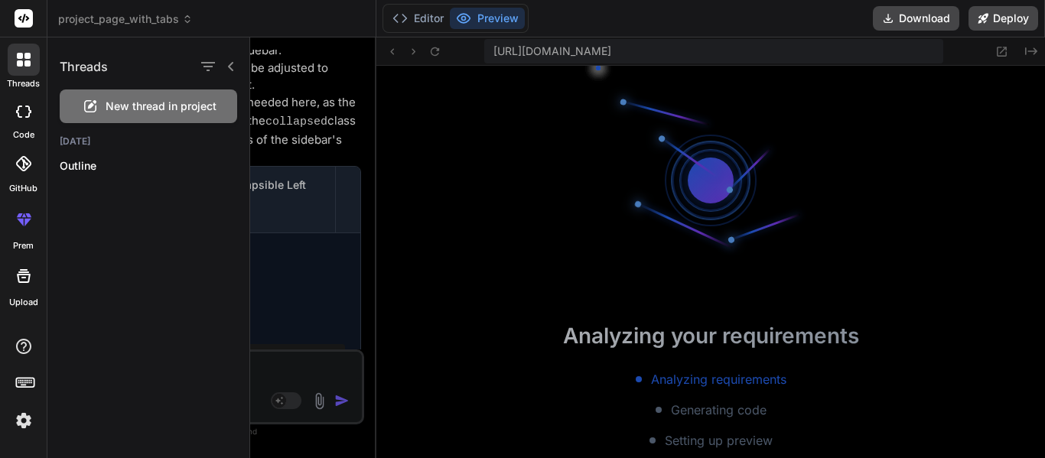
click at [293, 139] on div at bounding box center [647, 247] width 795 height 421
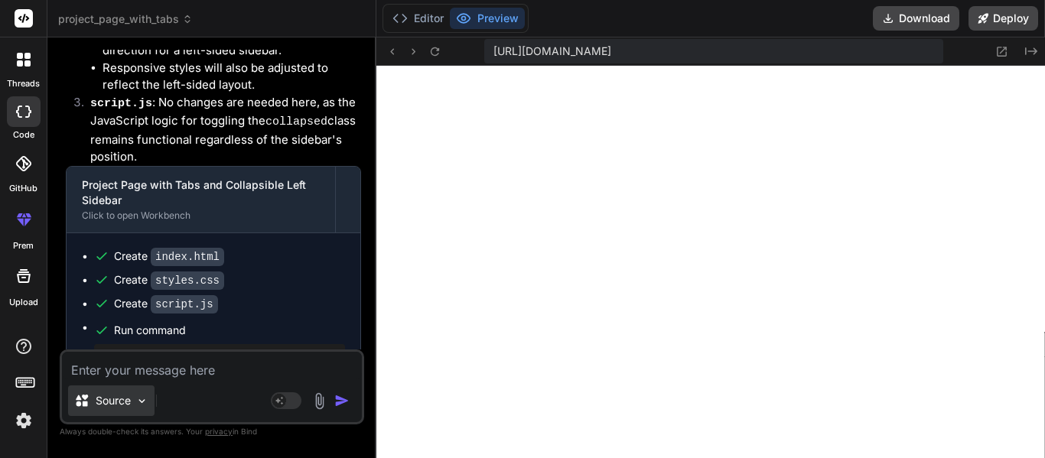
click at [125, 386] on div "Source" at bounding box center [111, 401] width 86 height 31
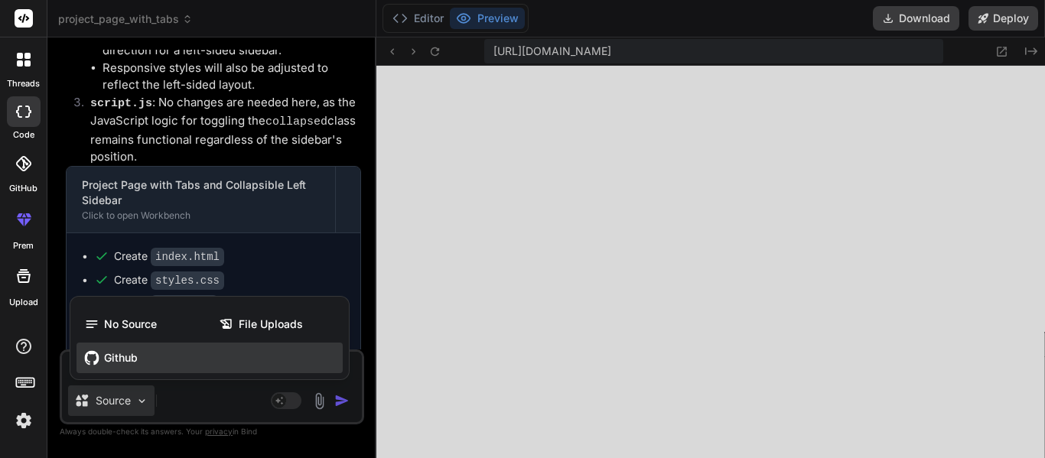
click at [112, 373] on div "Github" at bounding box center [209, 358] width 266 height 31
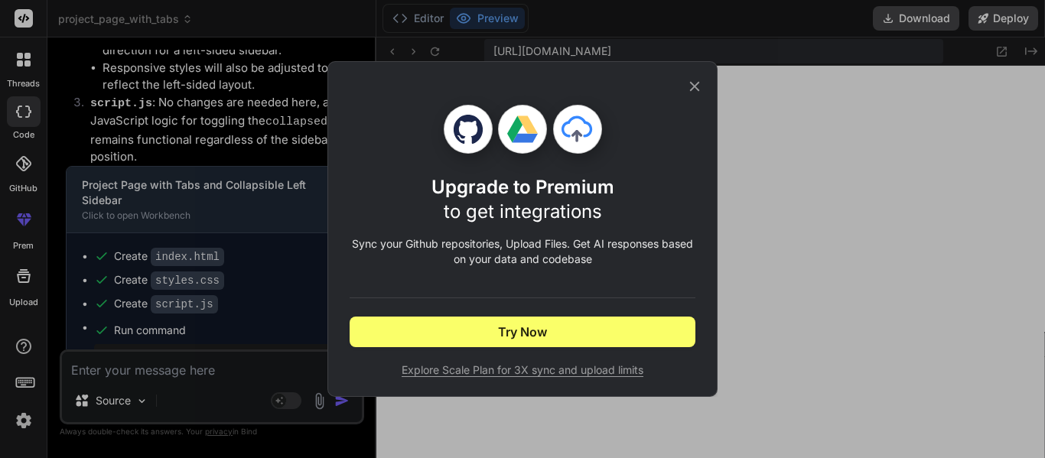
click at [199, 367] on div "Upgrade to Premium to get integrations Sync your Github repositories, Upload Fi…" at bounding box center [522, 229] width 1045 height 458
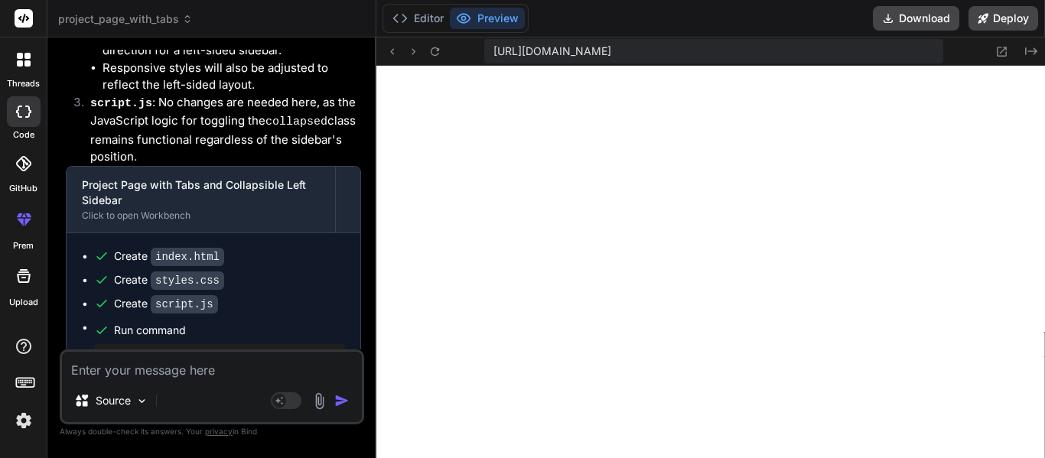
click at [133, 366] on textarea at bounding box center [212, 366] width 300 height 28
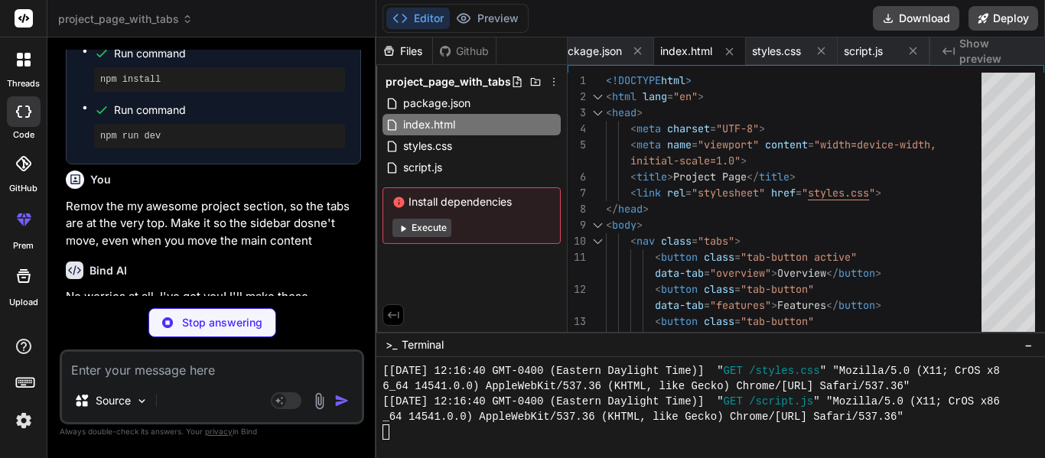
scroll to position [4274, 0]
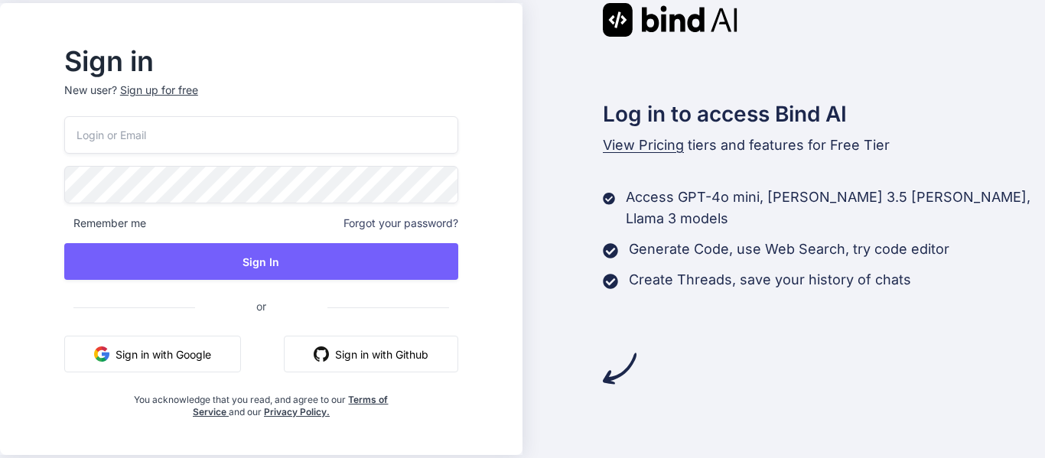
click at [386, 356] on button "Sign in with Github" at bounding box center [371, 354] width 174 height 37
